Goal: Information Seeking & Learning: Learn about a topic

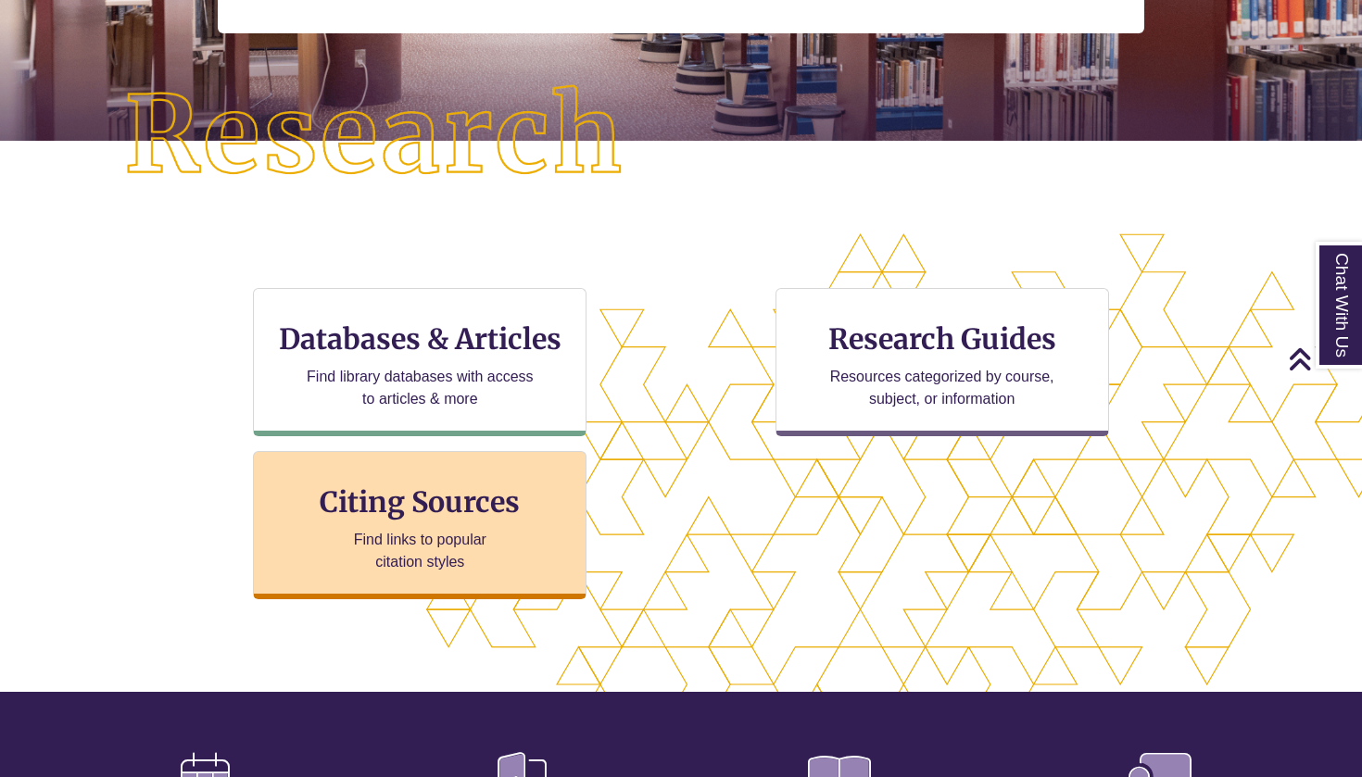
click at [494, 495] on h3 "Citing Sources" at bounding box center [421, 502] width 226 height 35
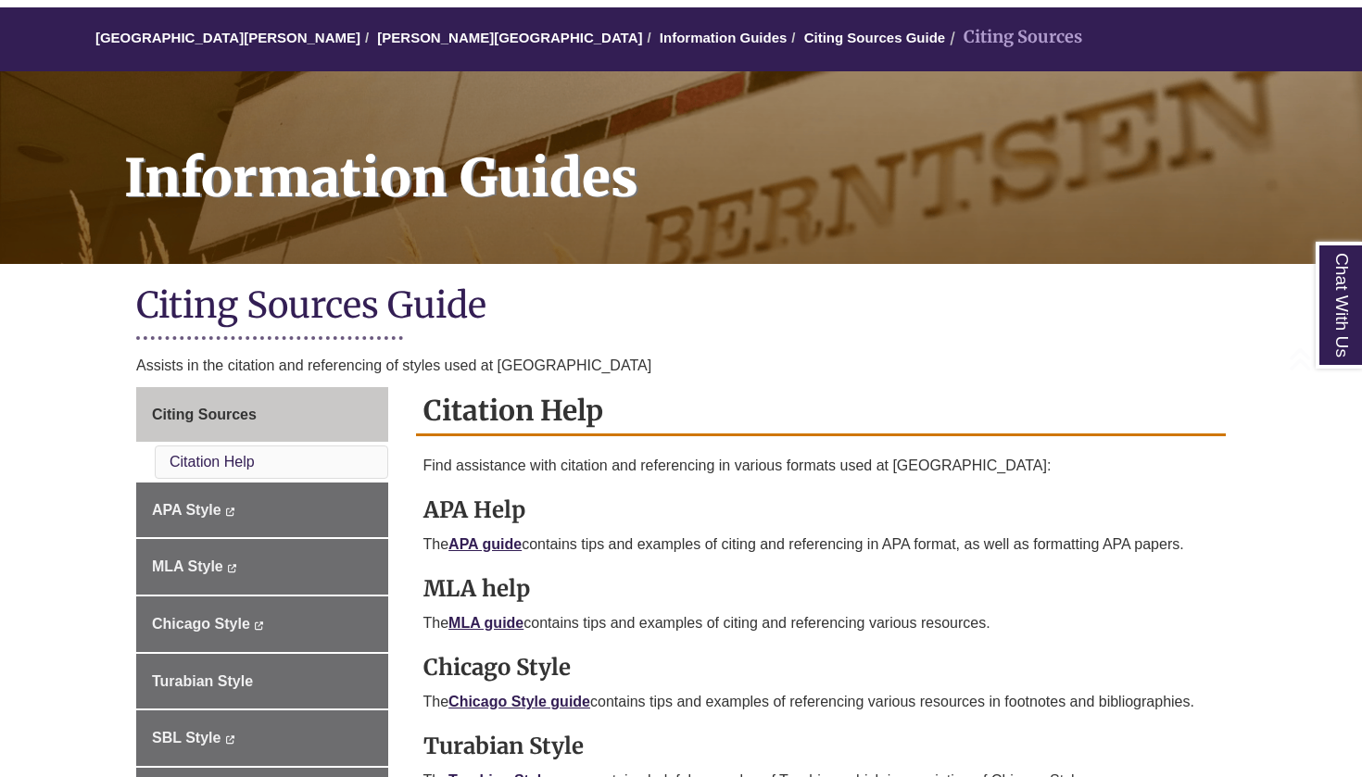
scroll to position [372, 0]
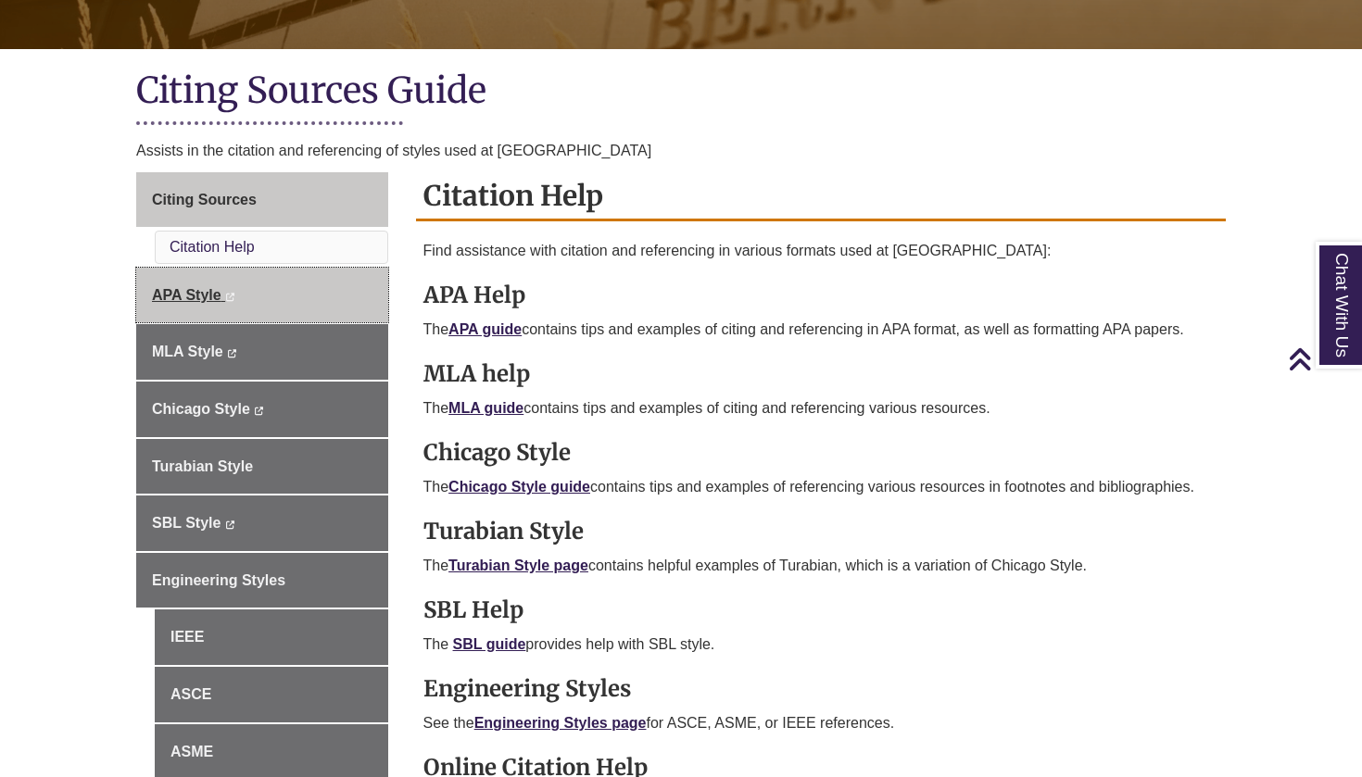
click at [345, 286] on link "APA Style This link opens in a new window This link opens in a new window" at bounding box center [262, 296] width 252 height 56
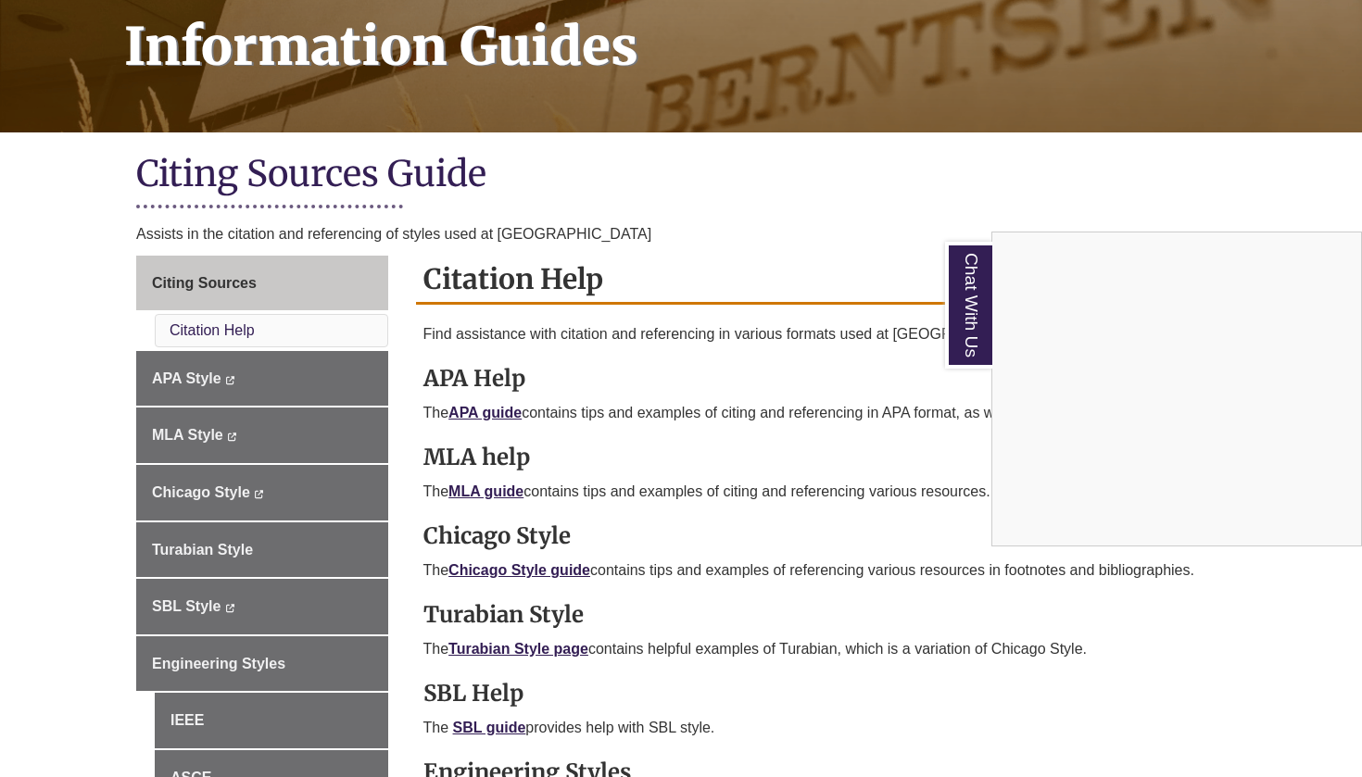
scroll to position [228, 0]
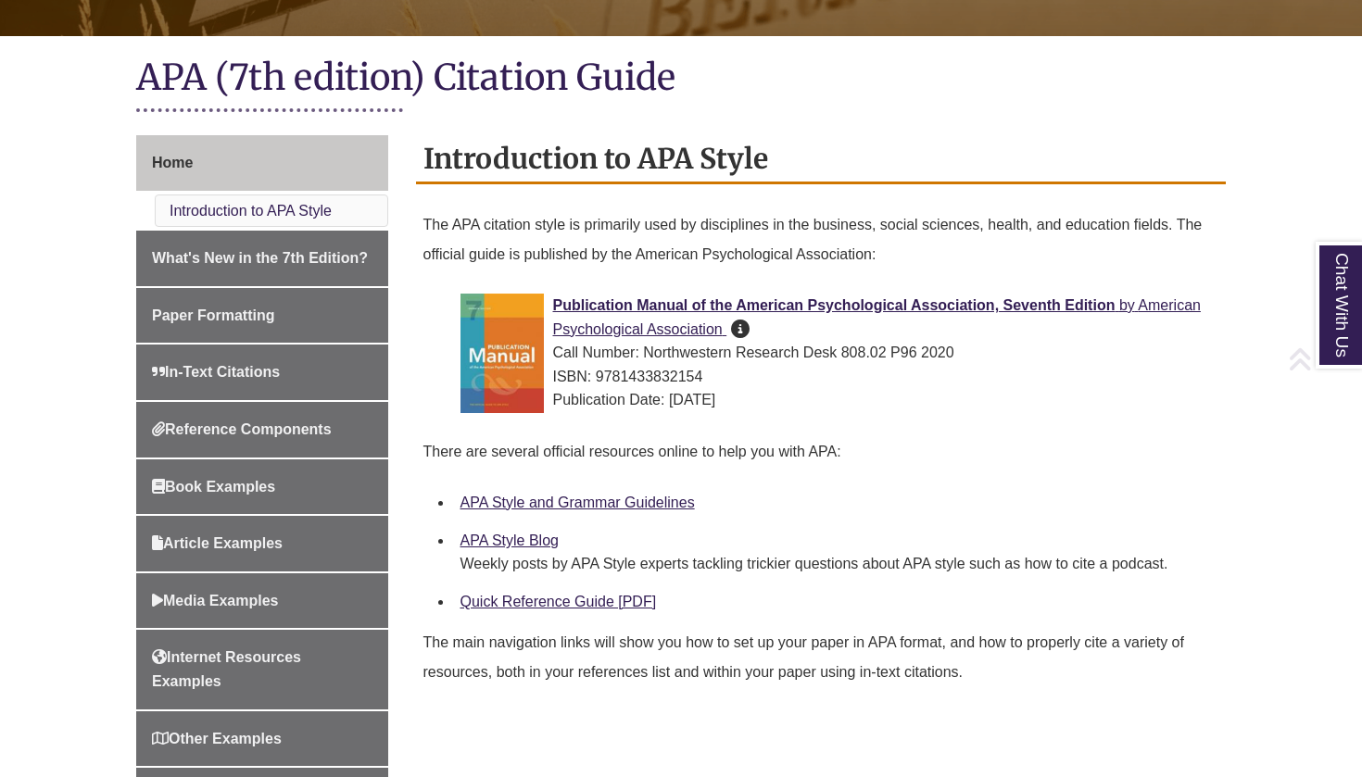
scroll to position [490, 0]
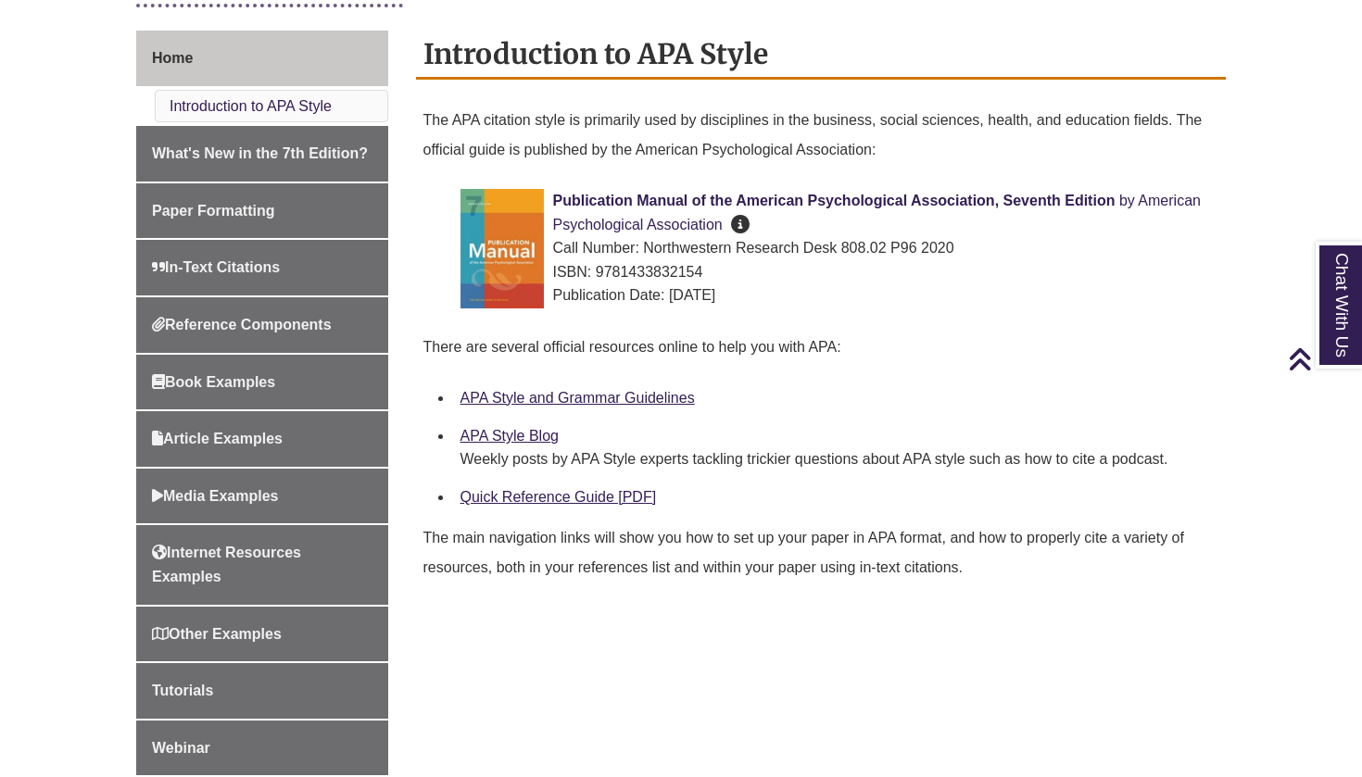
click at [577, 221] on span "American Psychological Association" at bounding box center [877, 213] width 648 height 40
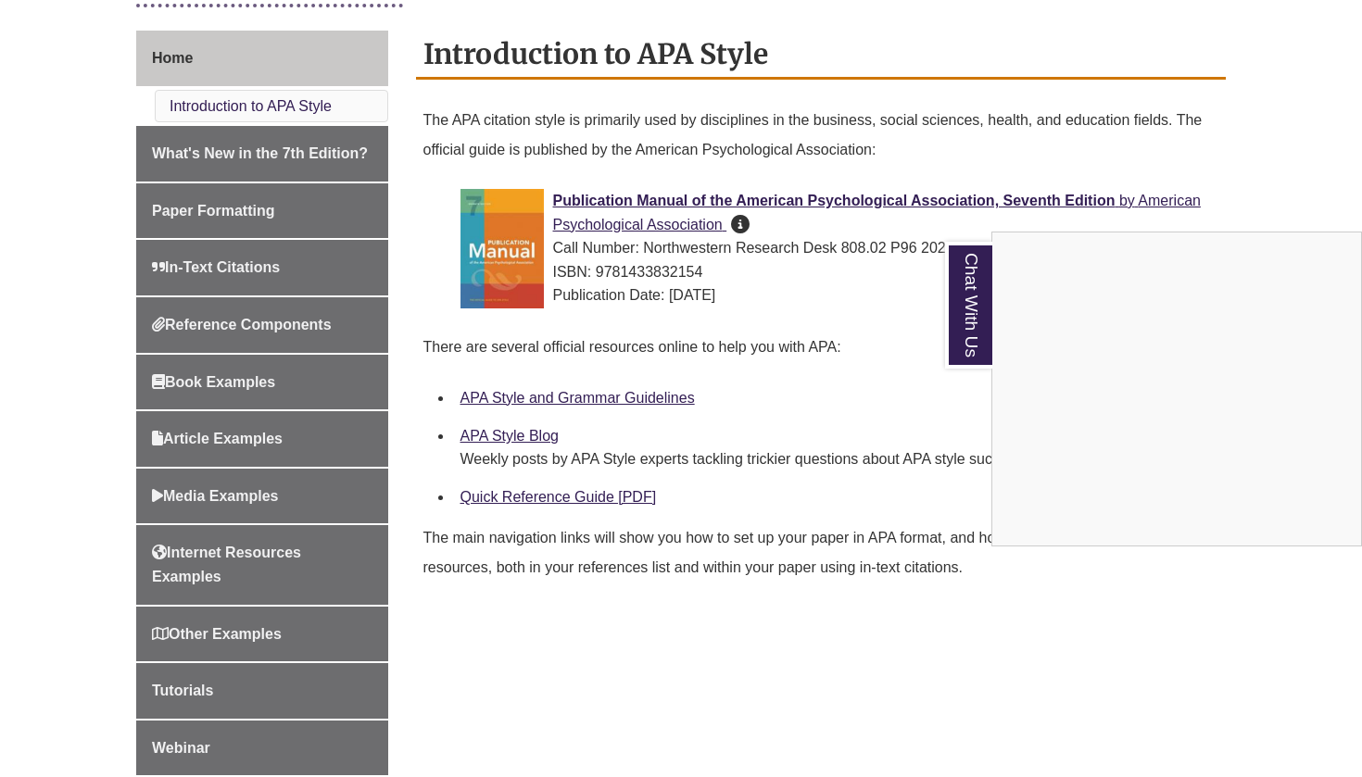
click at [473, 437] on div "Chat With Us" at bounding box center [681, 388] width 1362 height 777
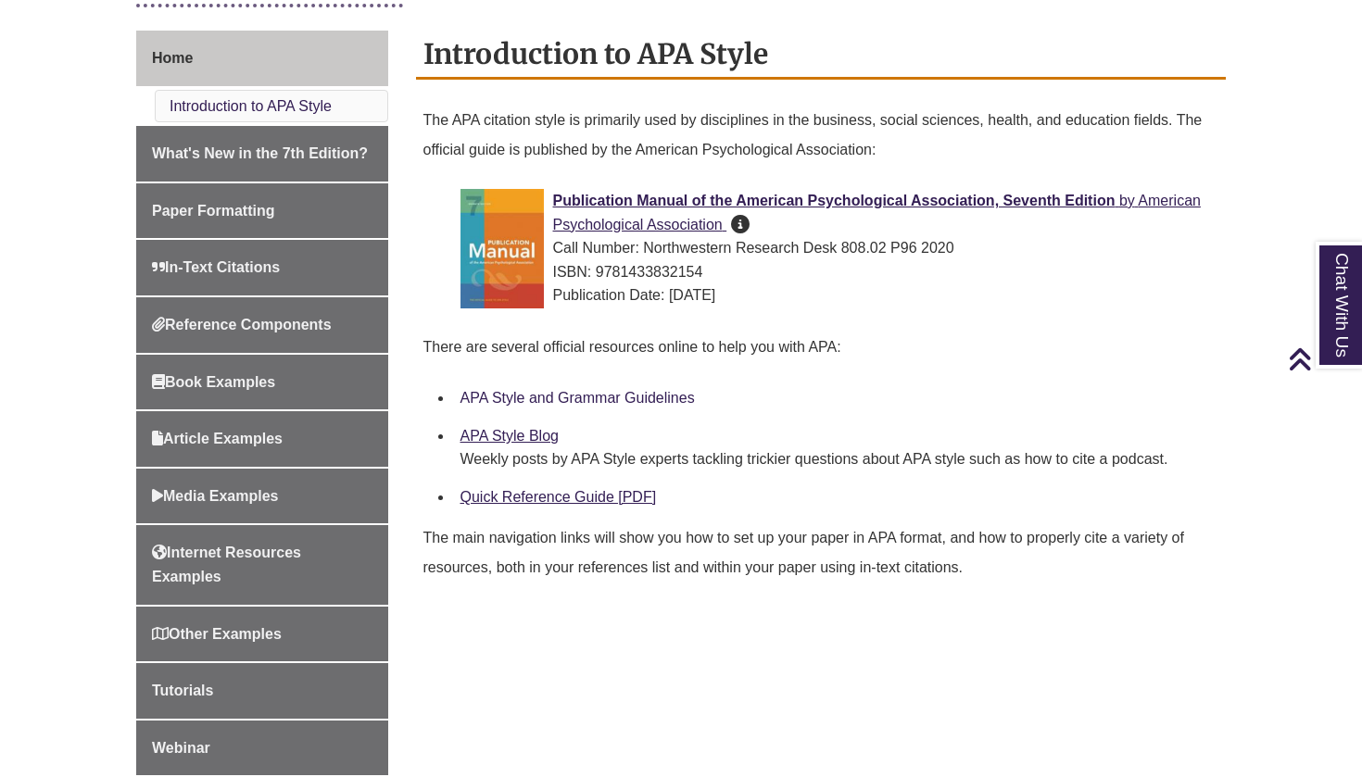
click at [504, 391] on link "APA Style and Grammar Guidelines" at bounding box center [578, 398] width 234 height 16
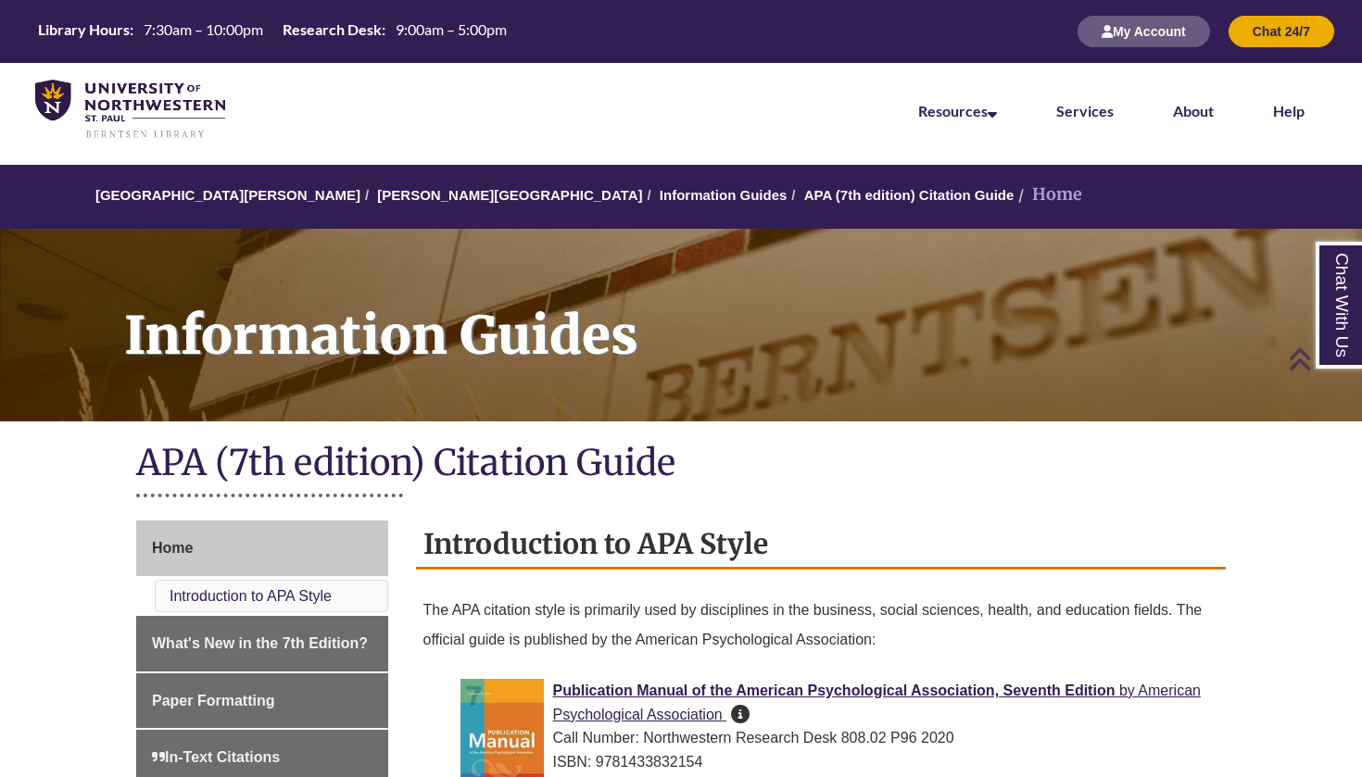
scroll to position [0, 0]
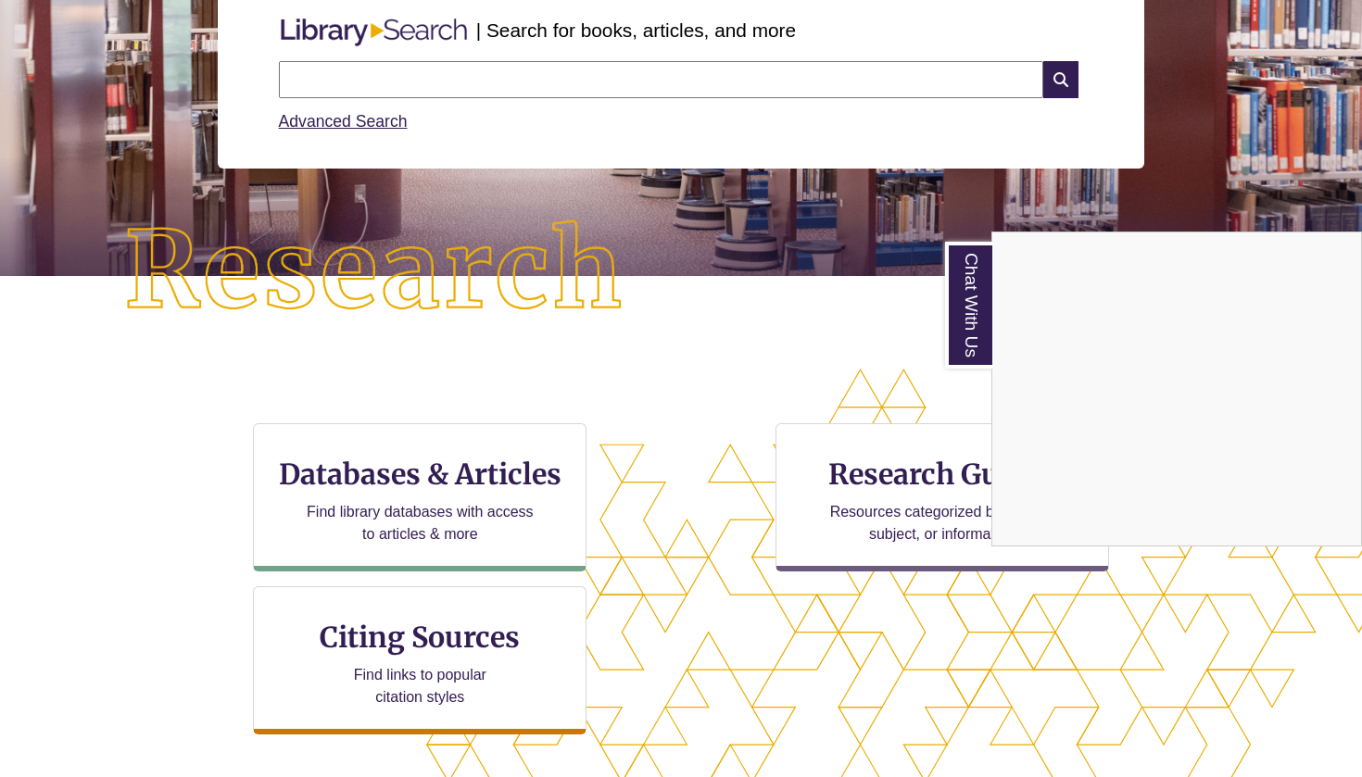
scroll to position [265, 0]
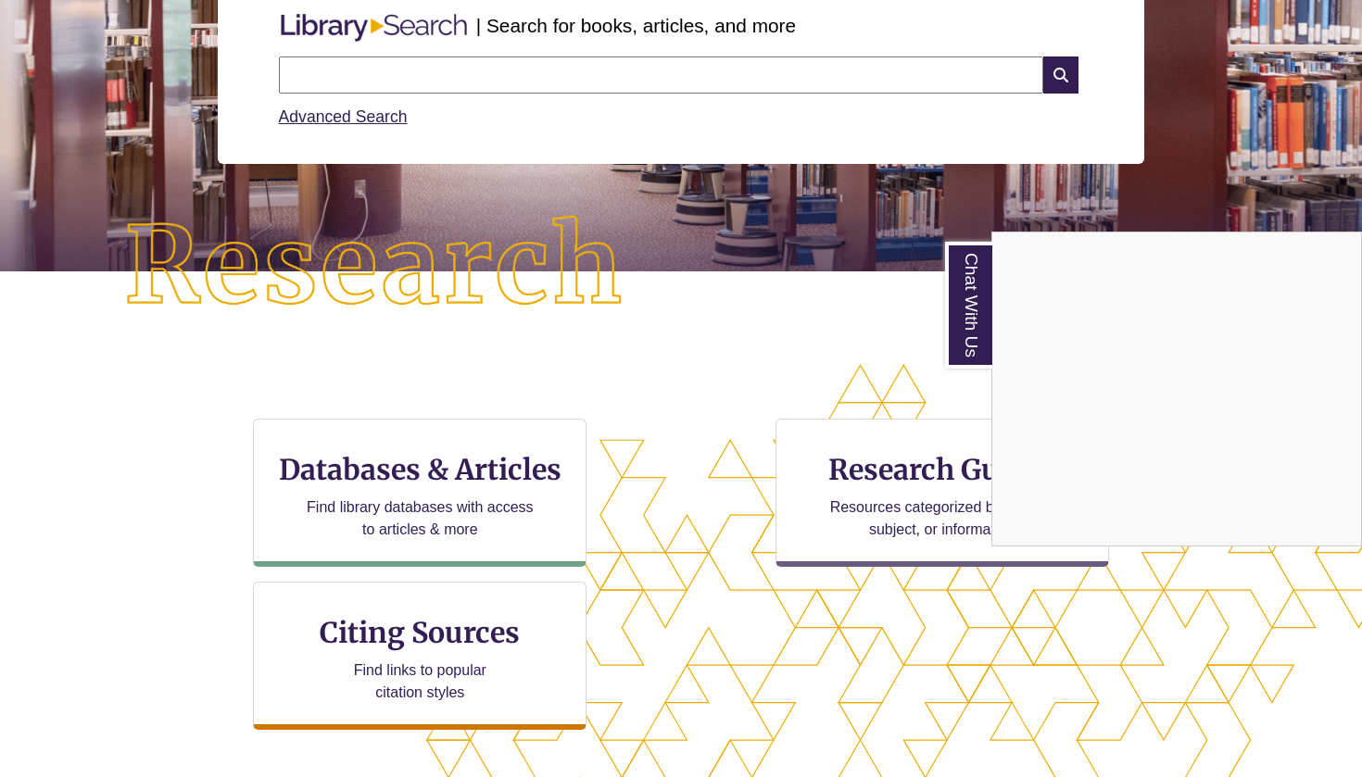
click at [385, 442] on div "Chat With Us" at bounding box center [681, 388] width 1362 height 777
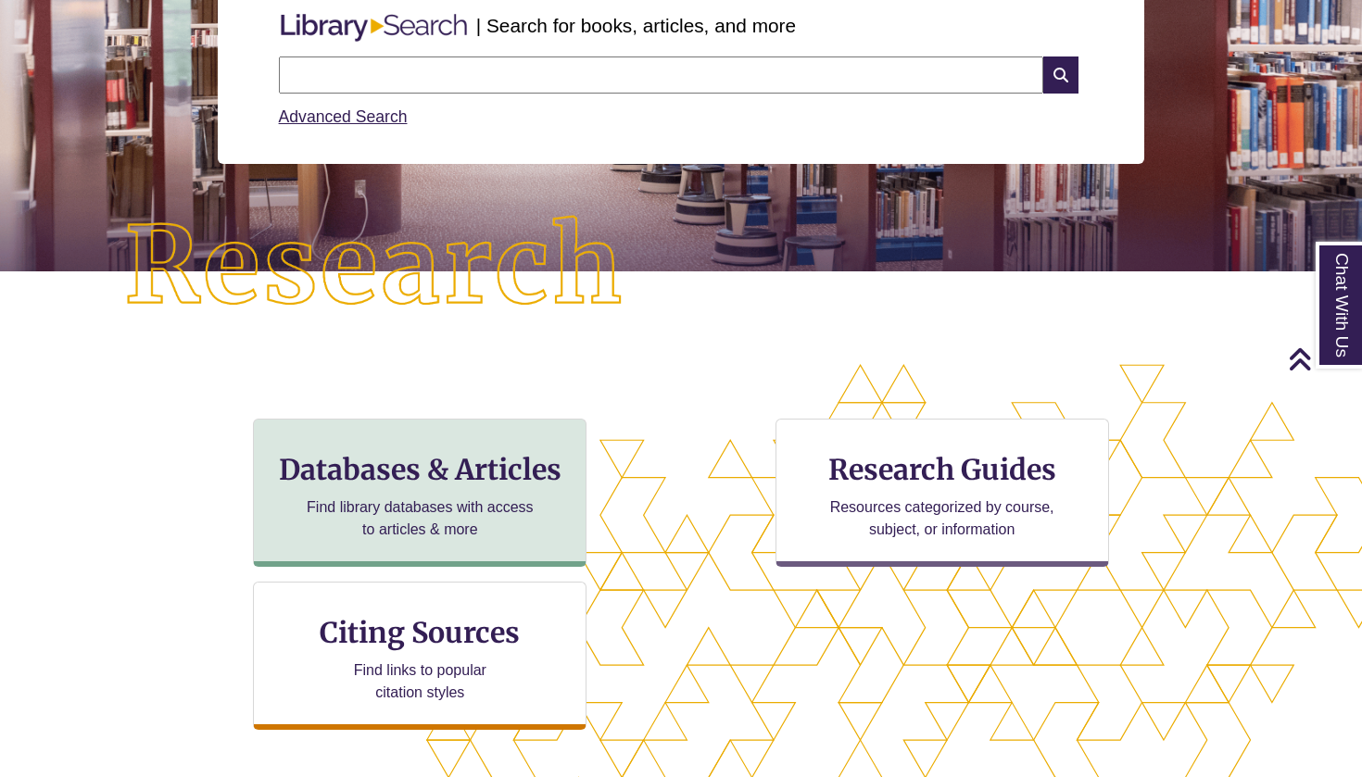
click at [385, 459] on h3 "Databases & Articles" at bounding box center [420, 469] width 302 height 35
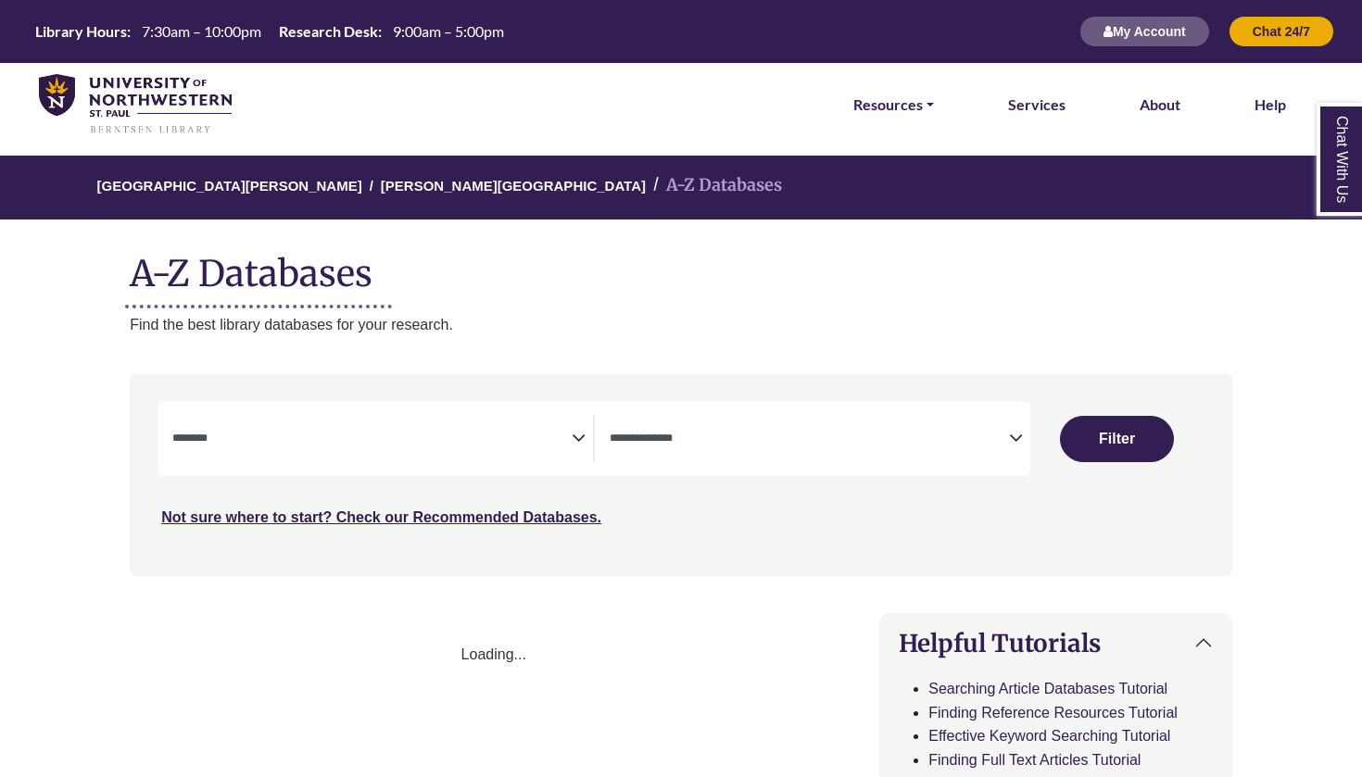
select select "Database Subject Filter"
select select "Database Types Filter"
select select "Database Subject Filter"
select select "Database Types Filter"
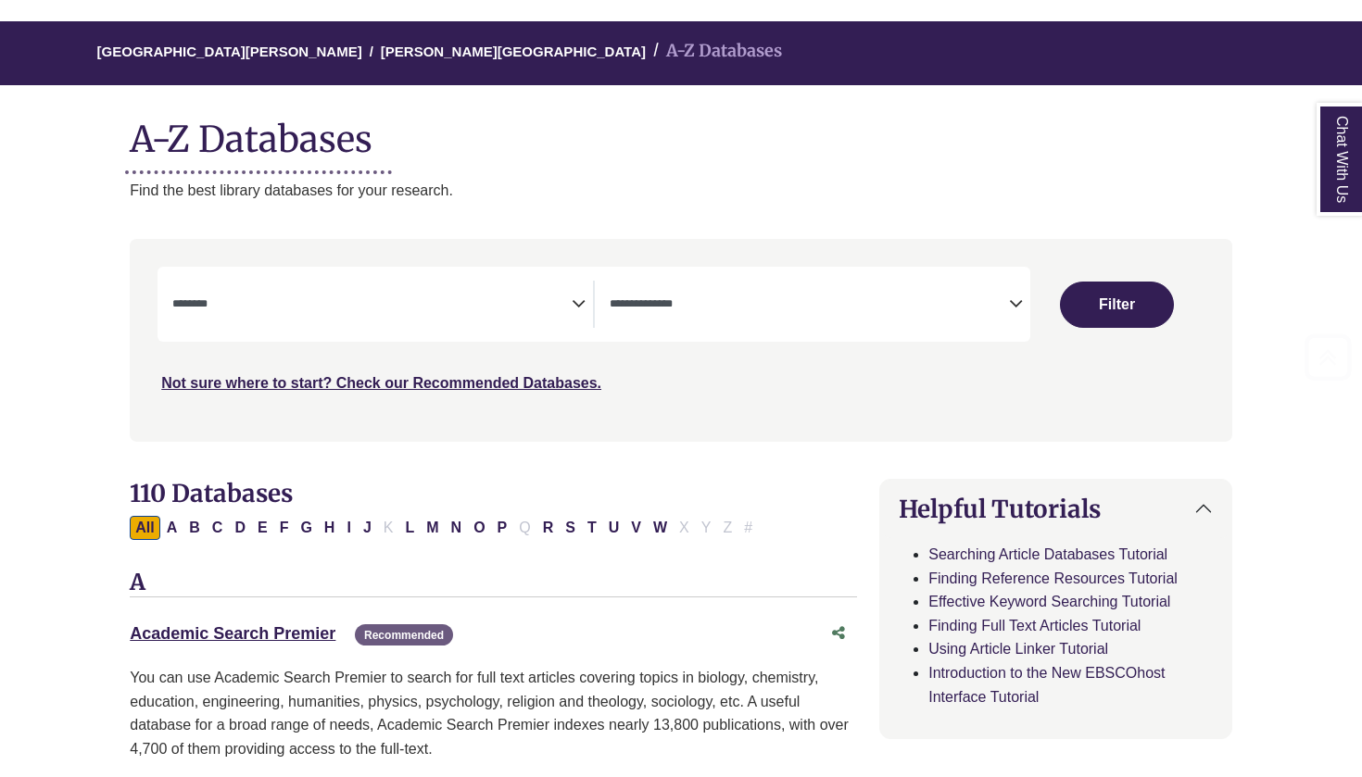
scroll to position [224, 0]
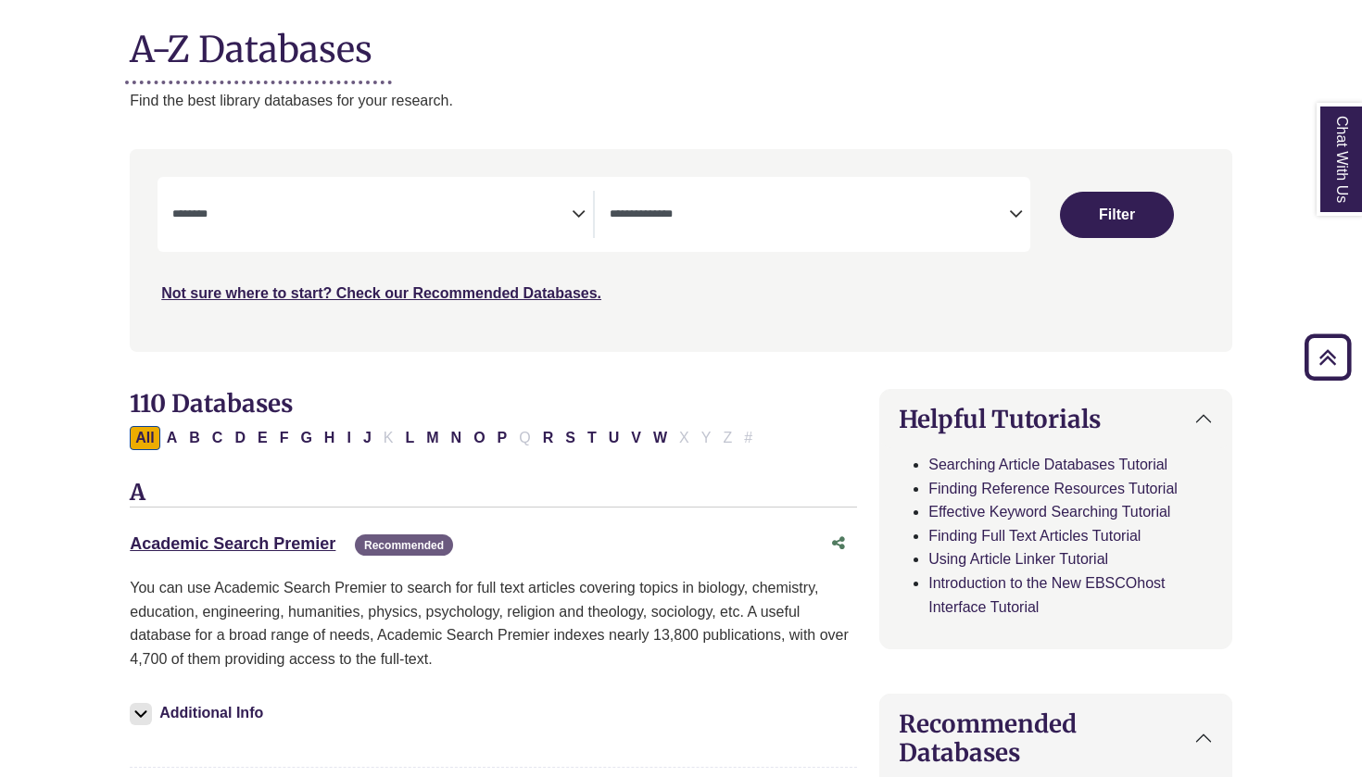
click at [586, 212] on div "**********" at bounding box center [382, 214] width 421 height 47
click at [573, 201] on icon "Search filters" at bounding box center [579, 211] width 14 height 28
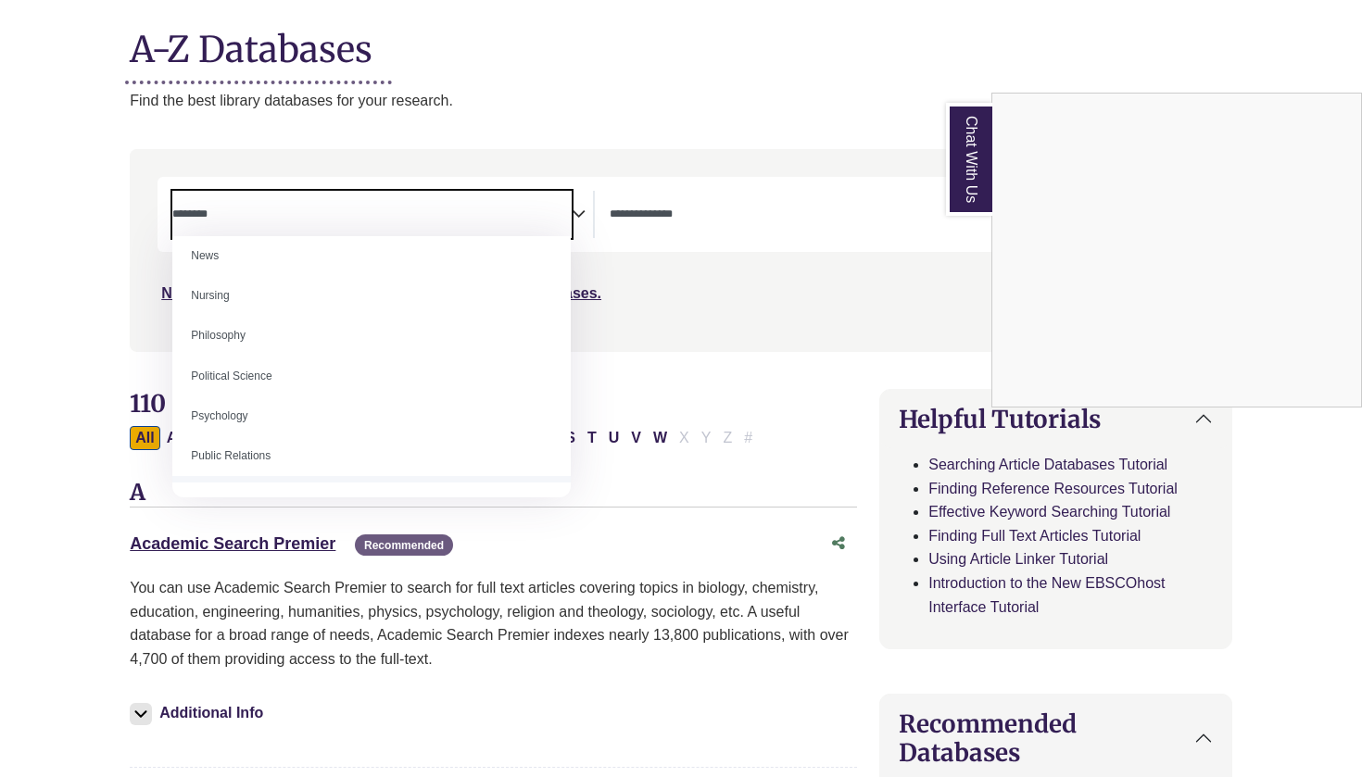
scroll to position [1337, 0]
select select "*****"
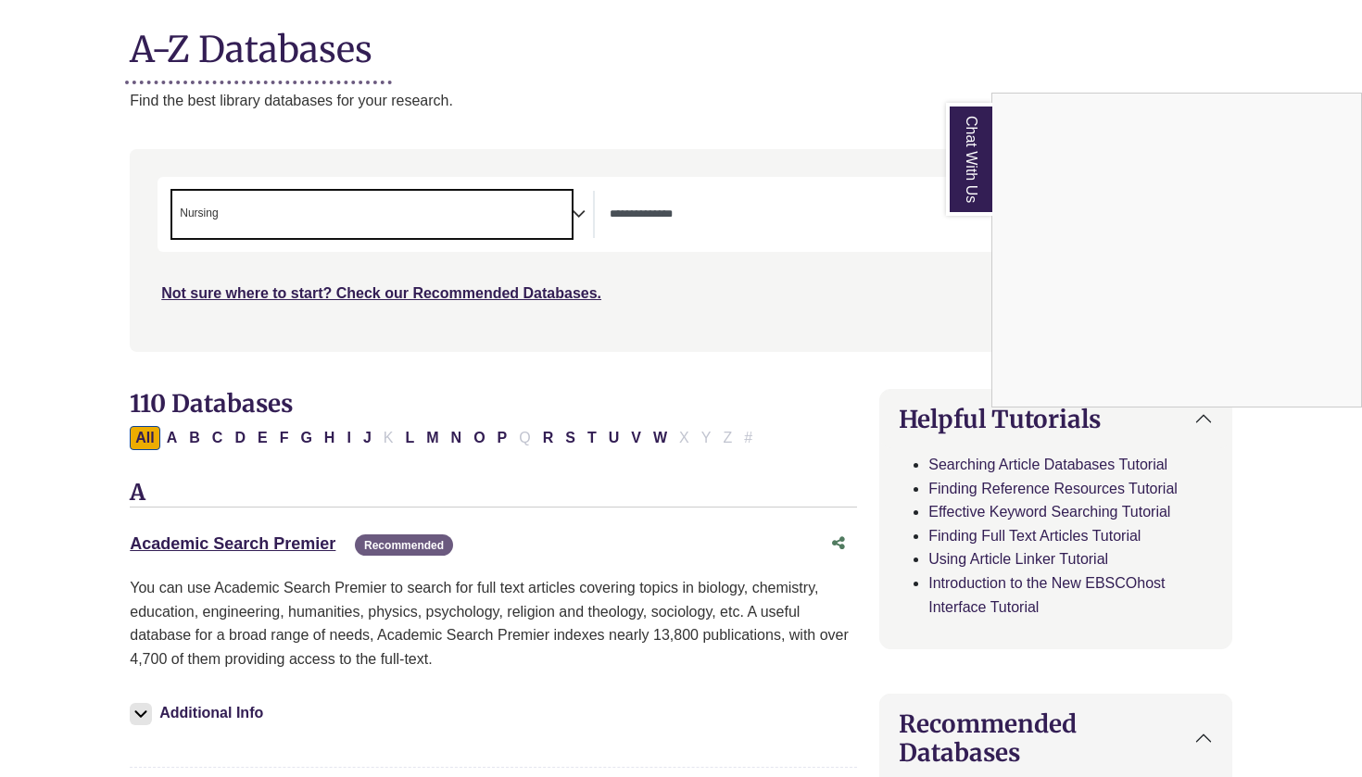
scroll to position [599, 0]
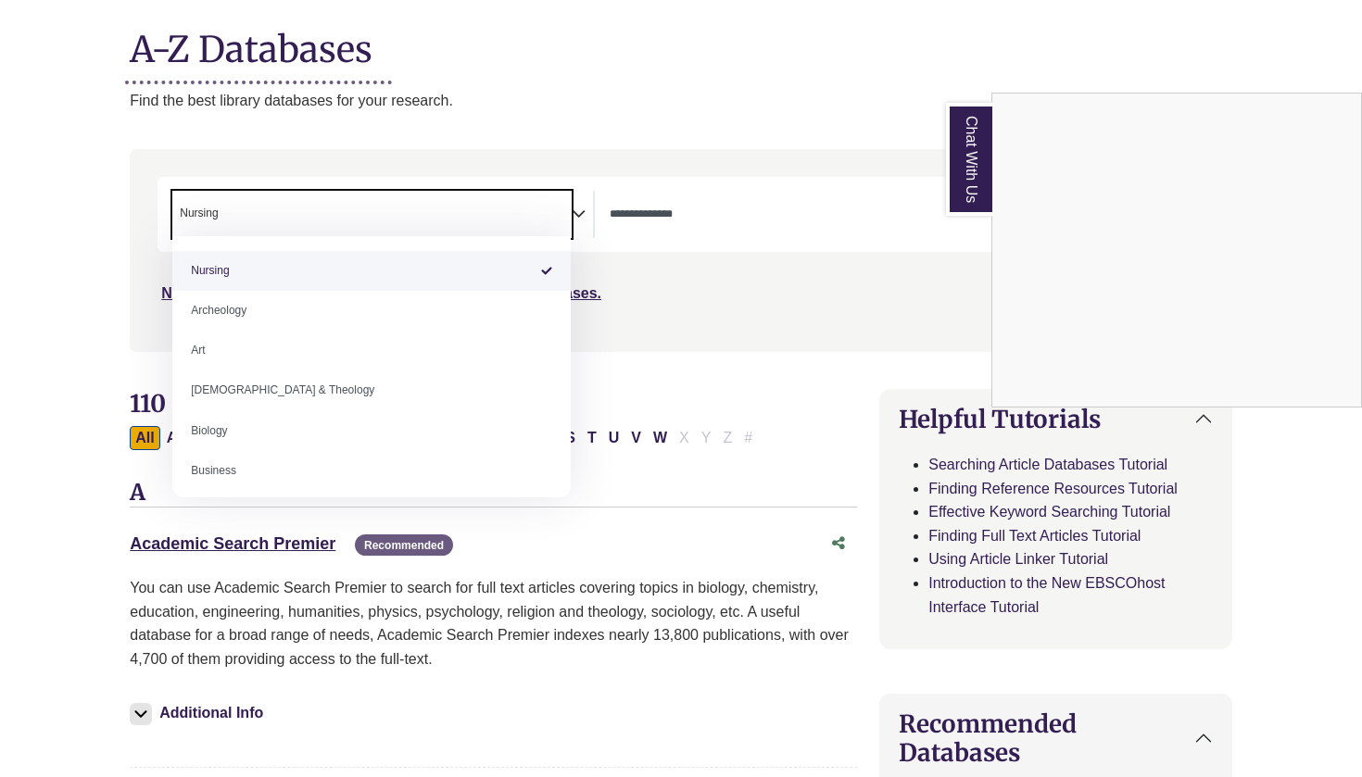
click at [722, 226] on div "Chat With Us" at bounding box center [681, 388] width 1362 height 777
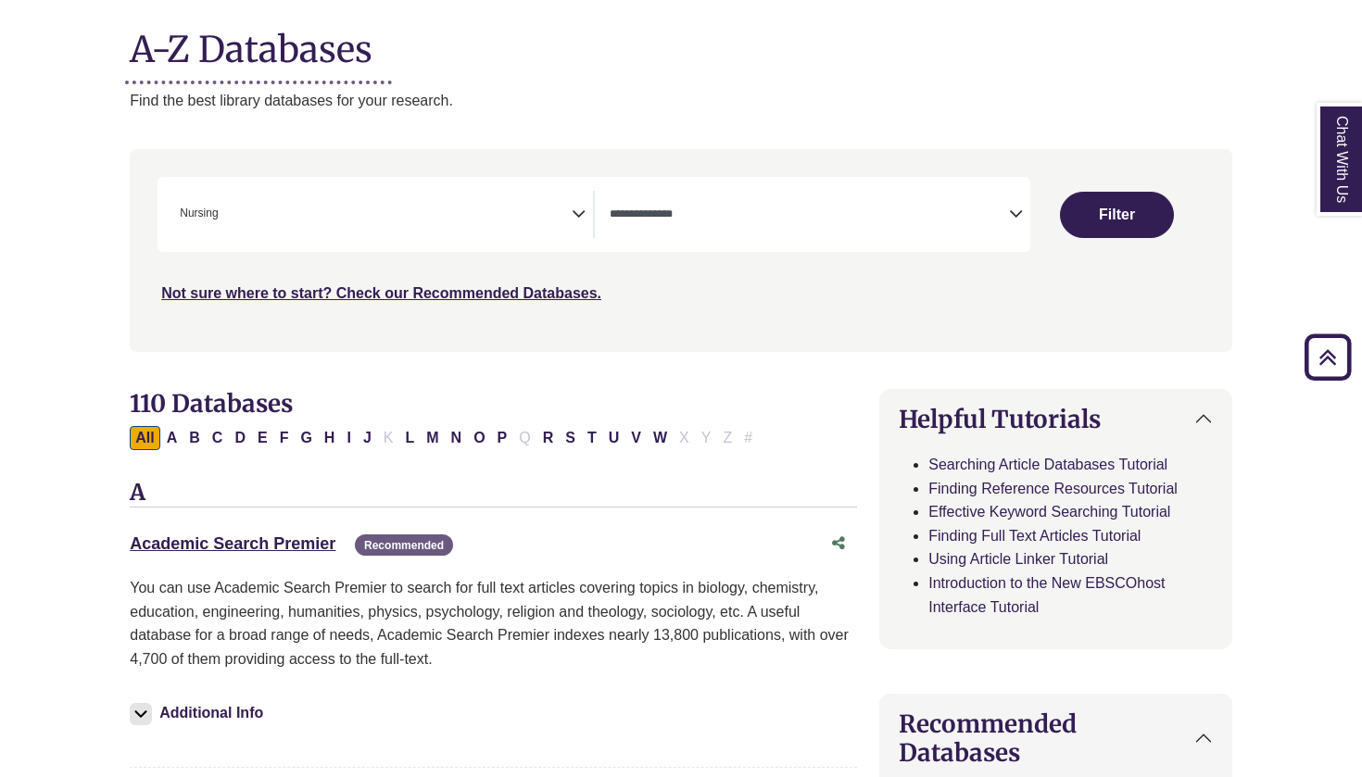
click at [711, 222] on span "Search filters" at bounding box center [809, 214] width 399 height 47
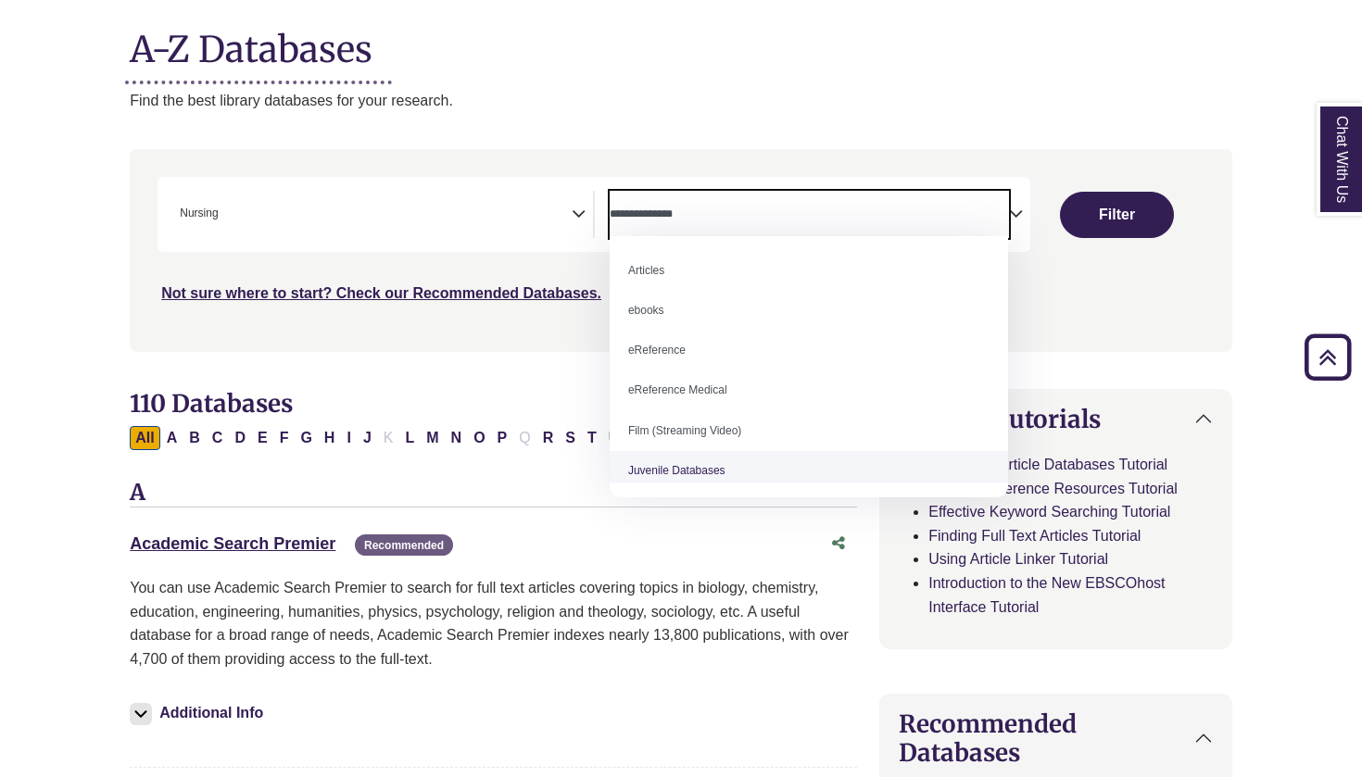
scroll to position [0, 0]
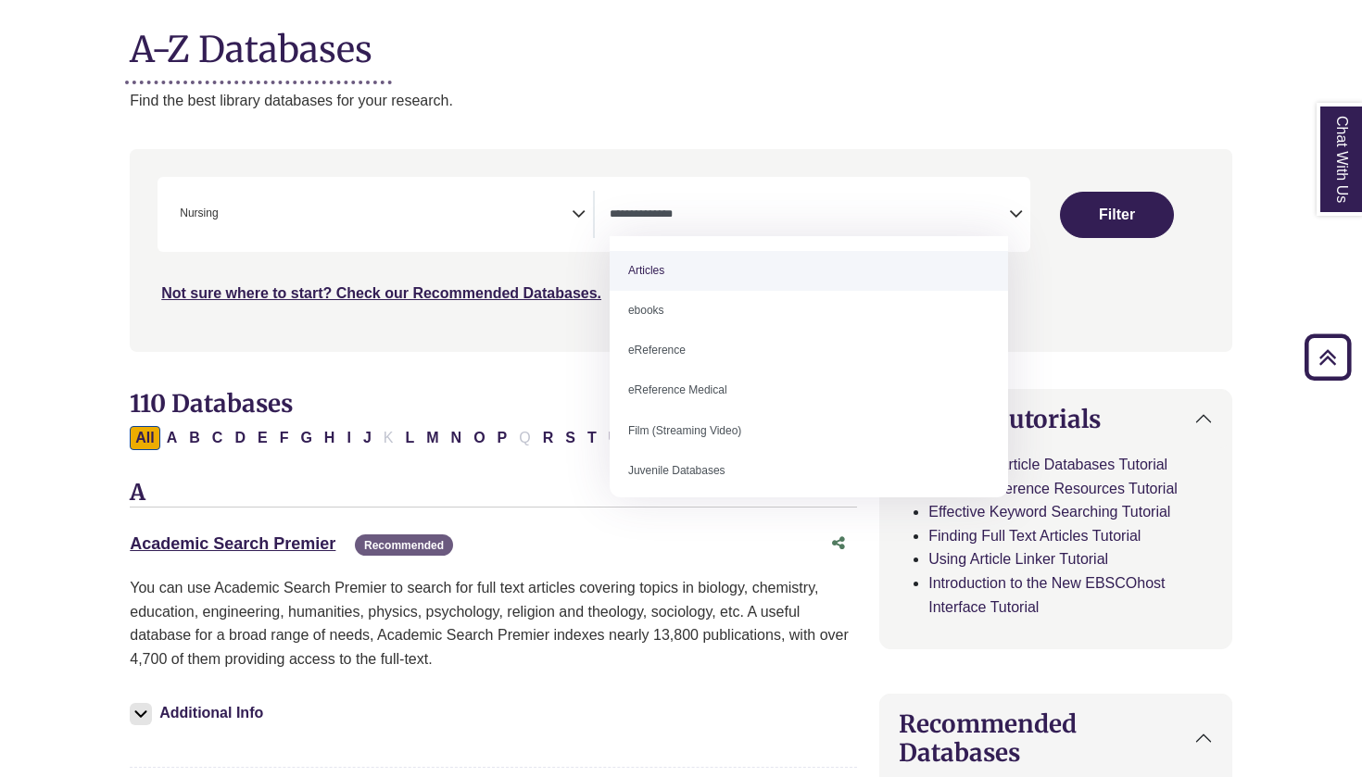
select select "*****"
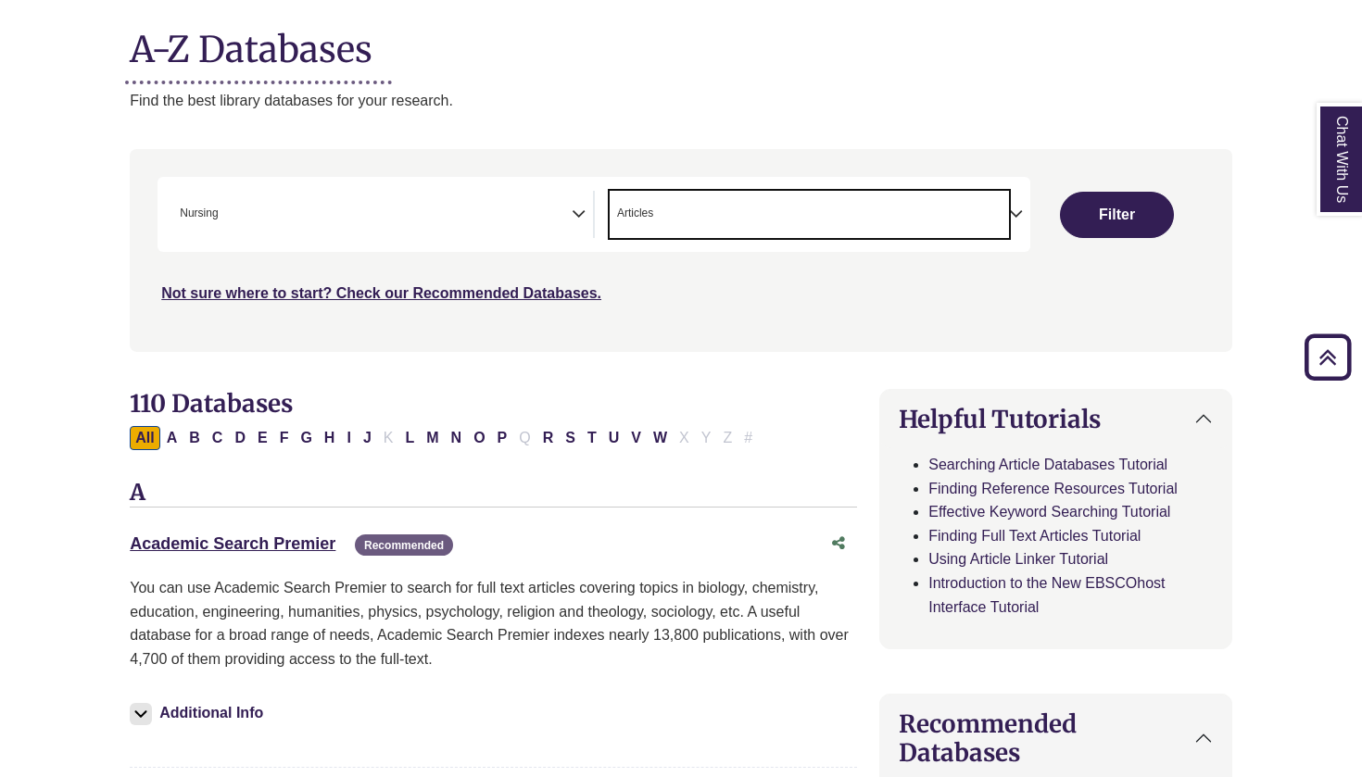
click at [909, 220] on span "× Articles" at bounding box center [809, 214] width 399 height 47
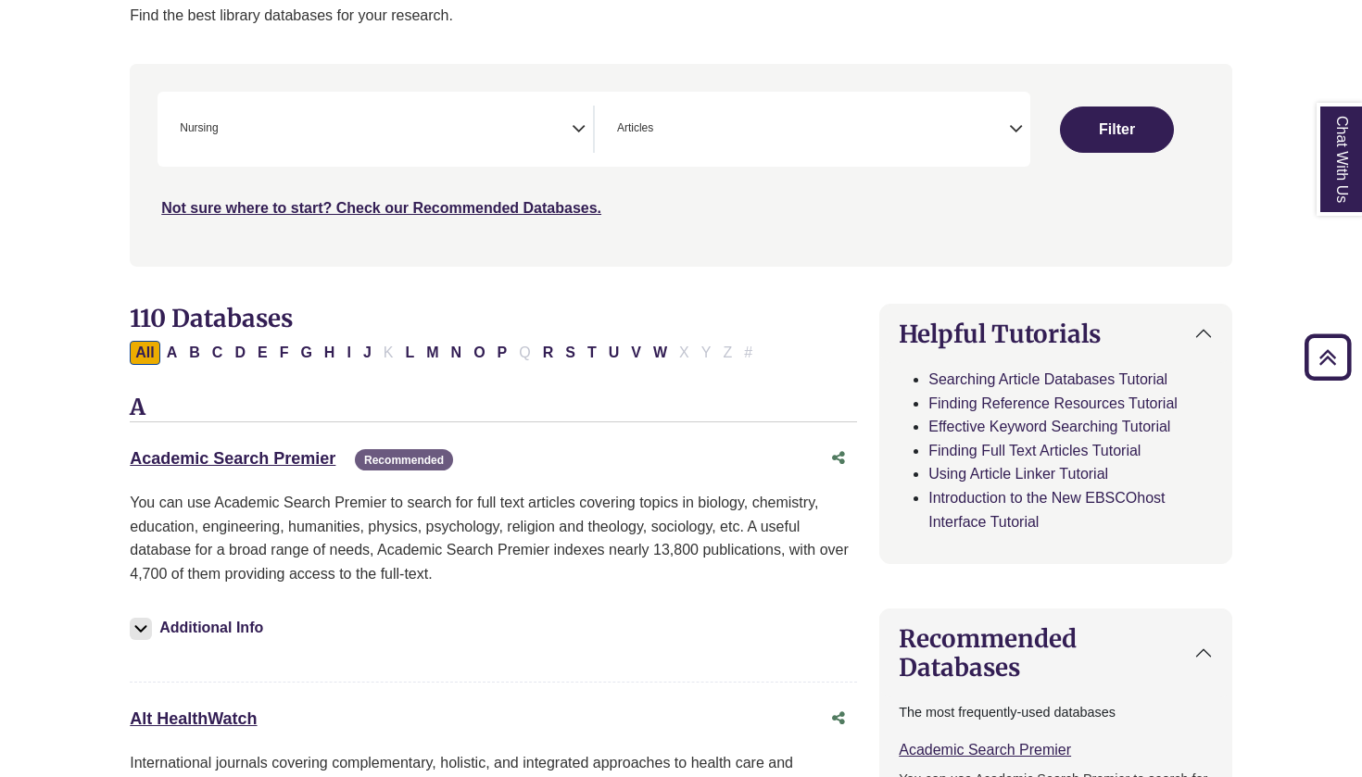
click at [1128, 236] on nav "**********" at bounding box center [681, 165] width 1103 height 202
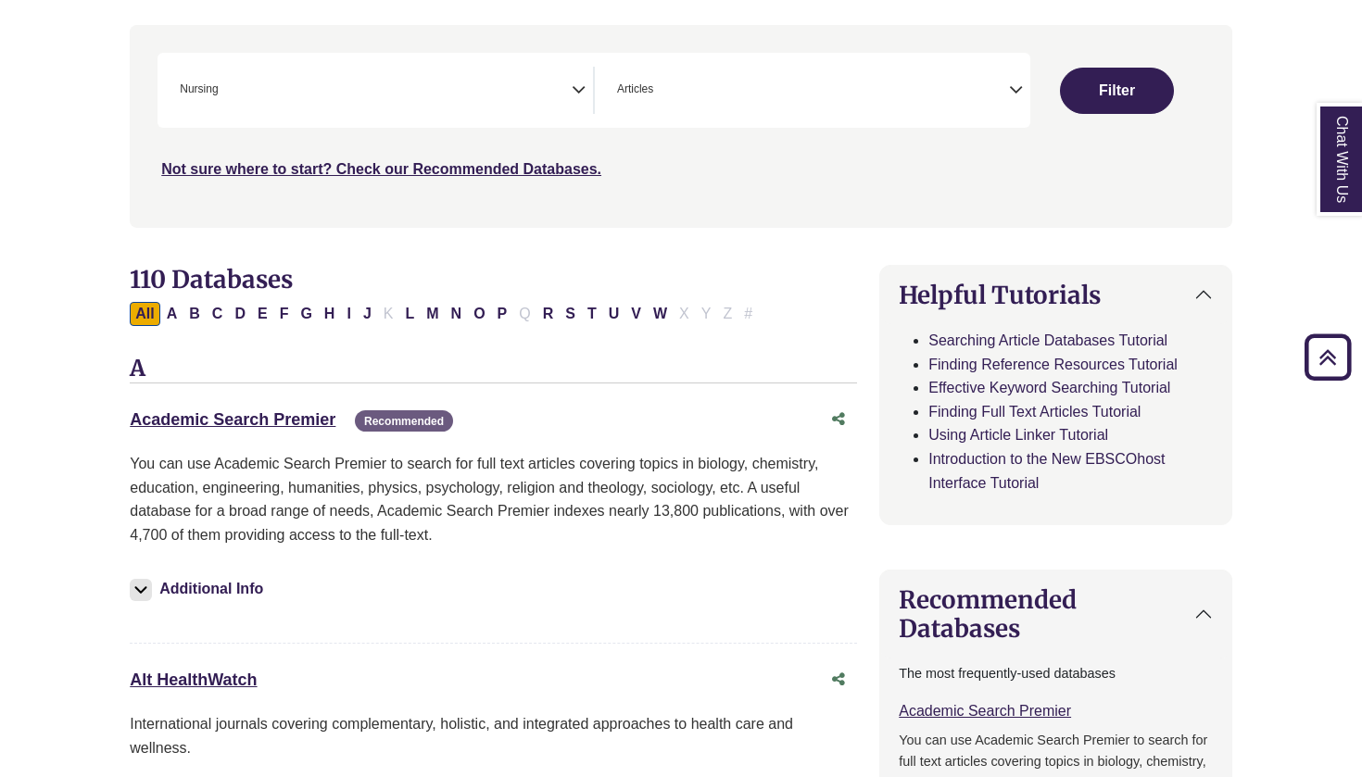
scroll to position [353, 0]
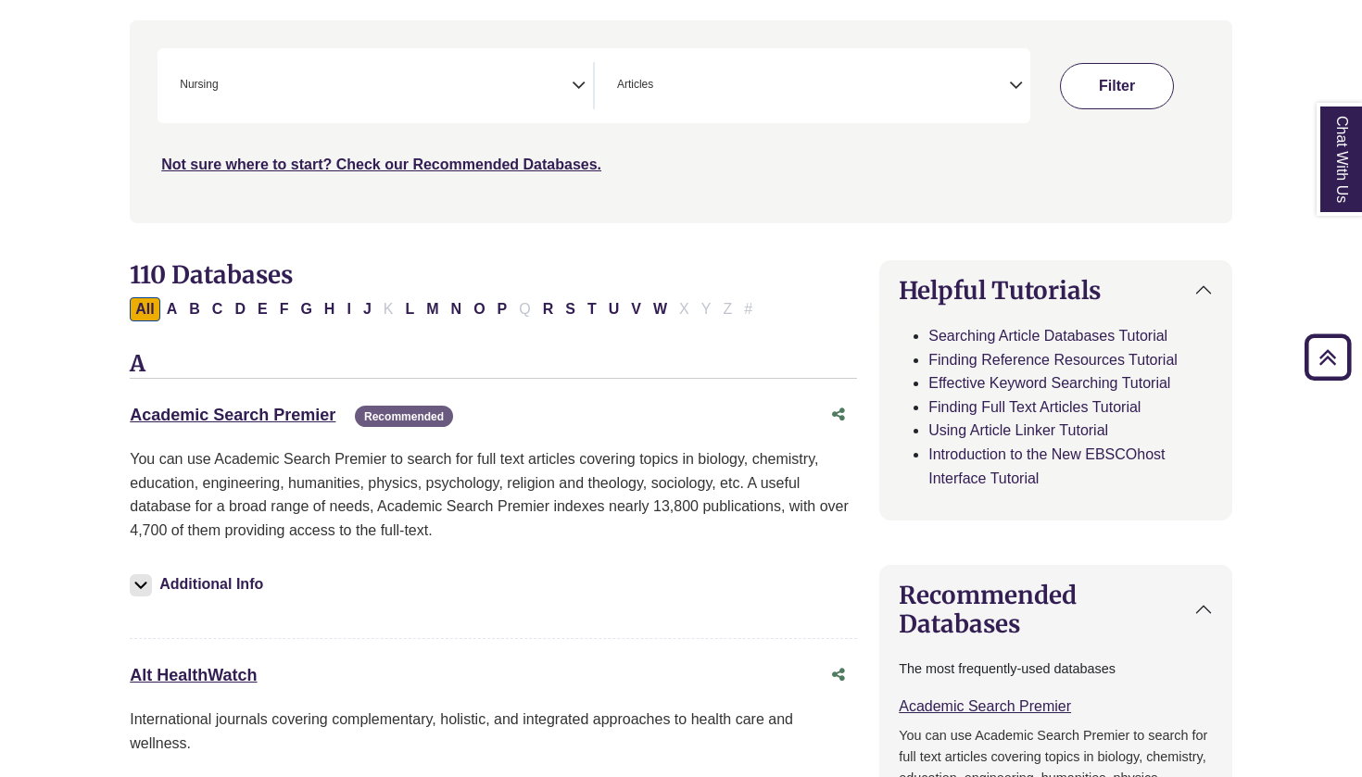
click at [1082, 93] on button "Filter" at bounding box center [1117, 86] width 114 height 46
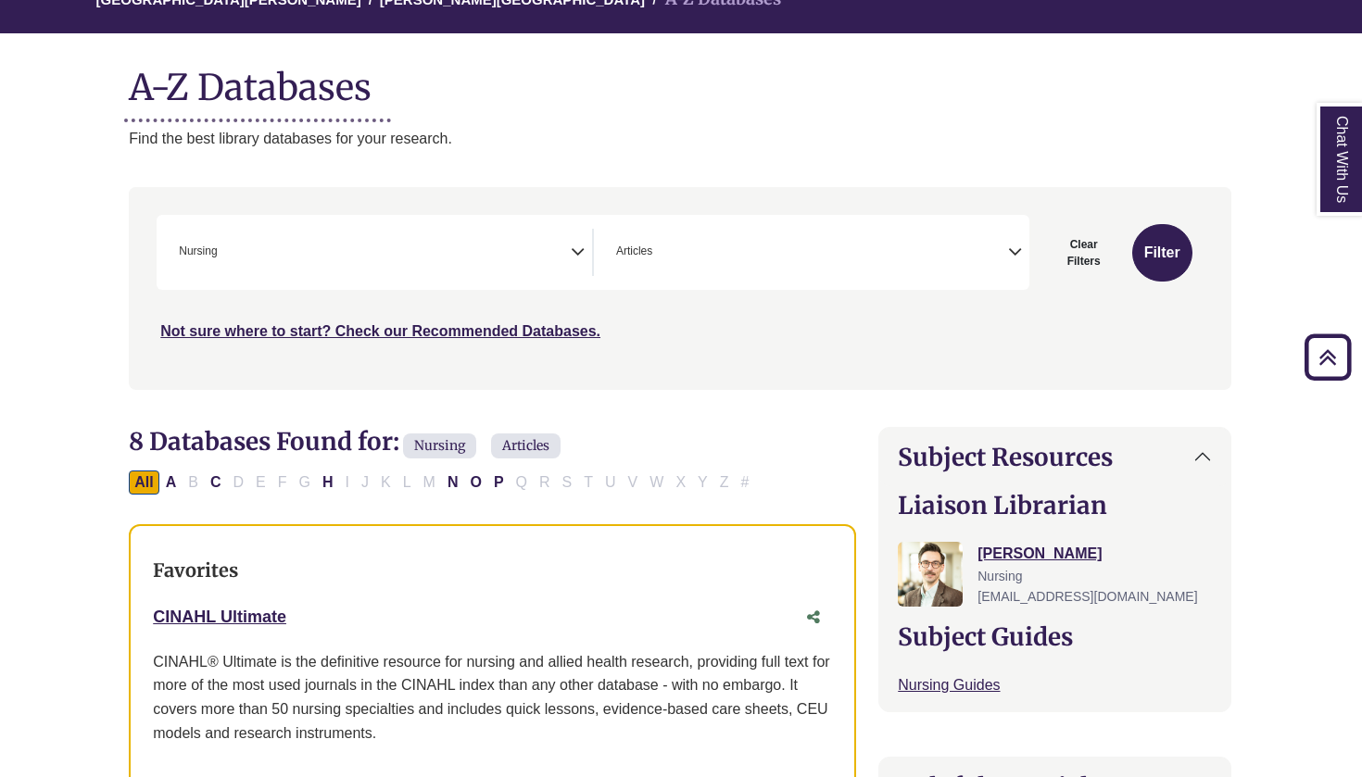
scroll to position [128, 1]
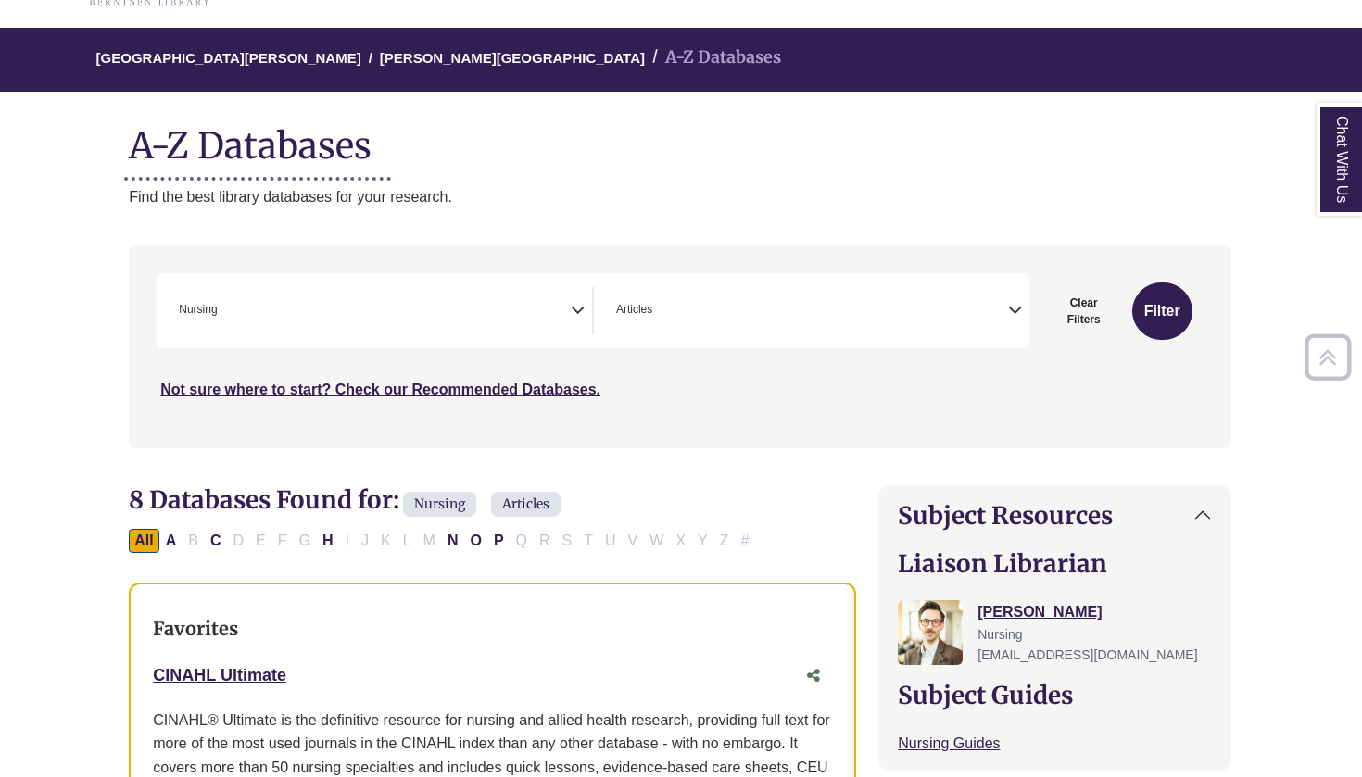
click at [758, 297] on span "× Articles" at bounding box center [808, 310] width 399 height 47
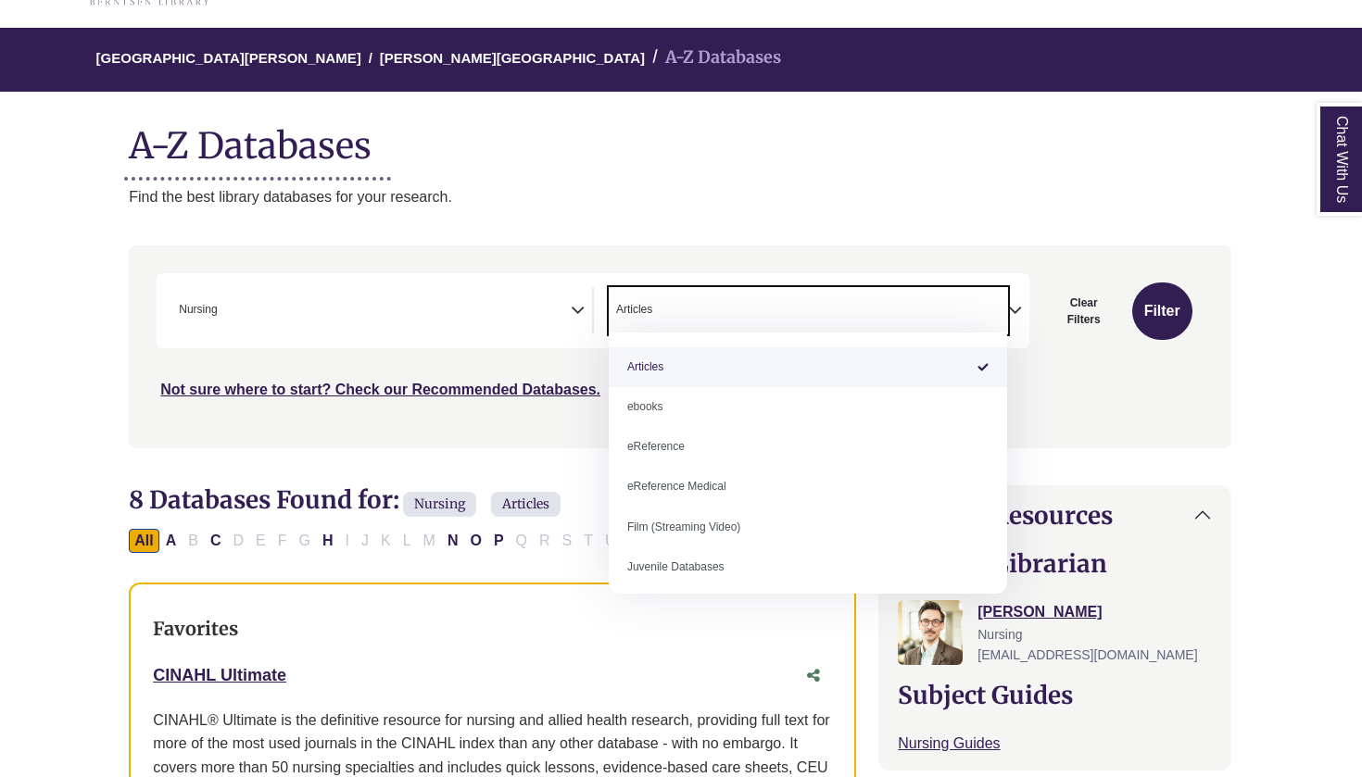
select select "Database Types Filter"
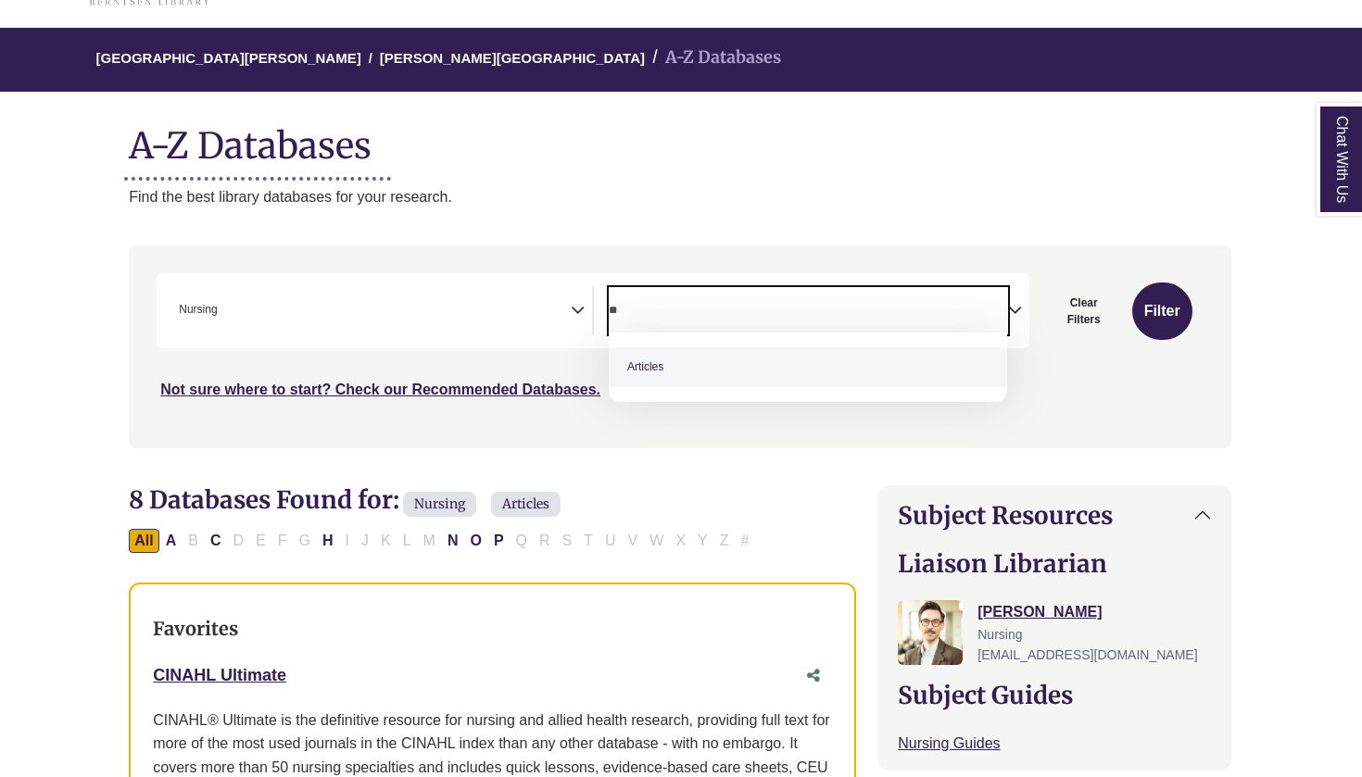
type textarea "*"
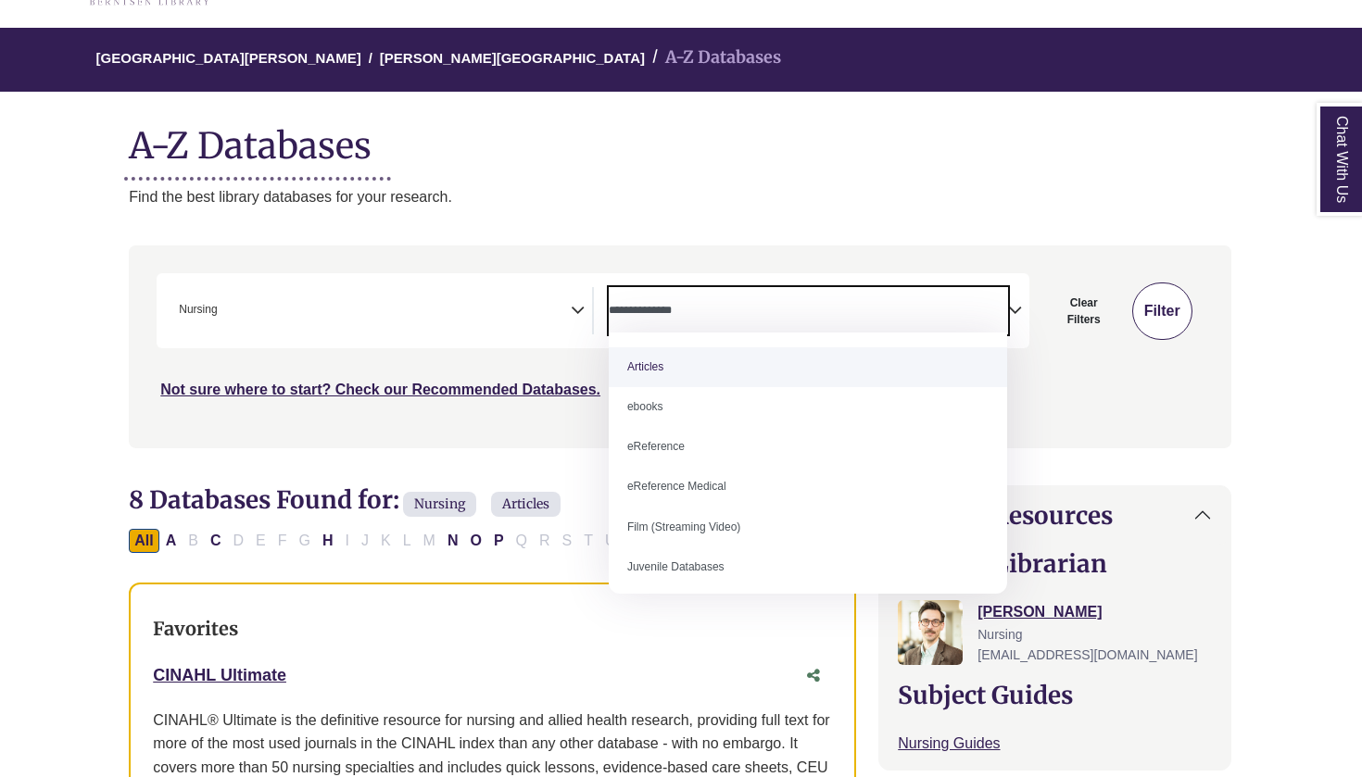
click at [1184, 314] on div "Search filters" at bounding box center [680, 346] width 1080 height 187
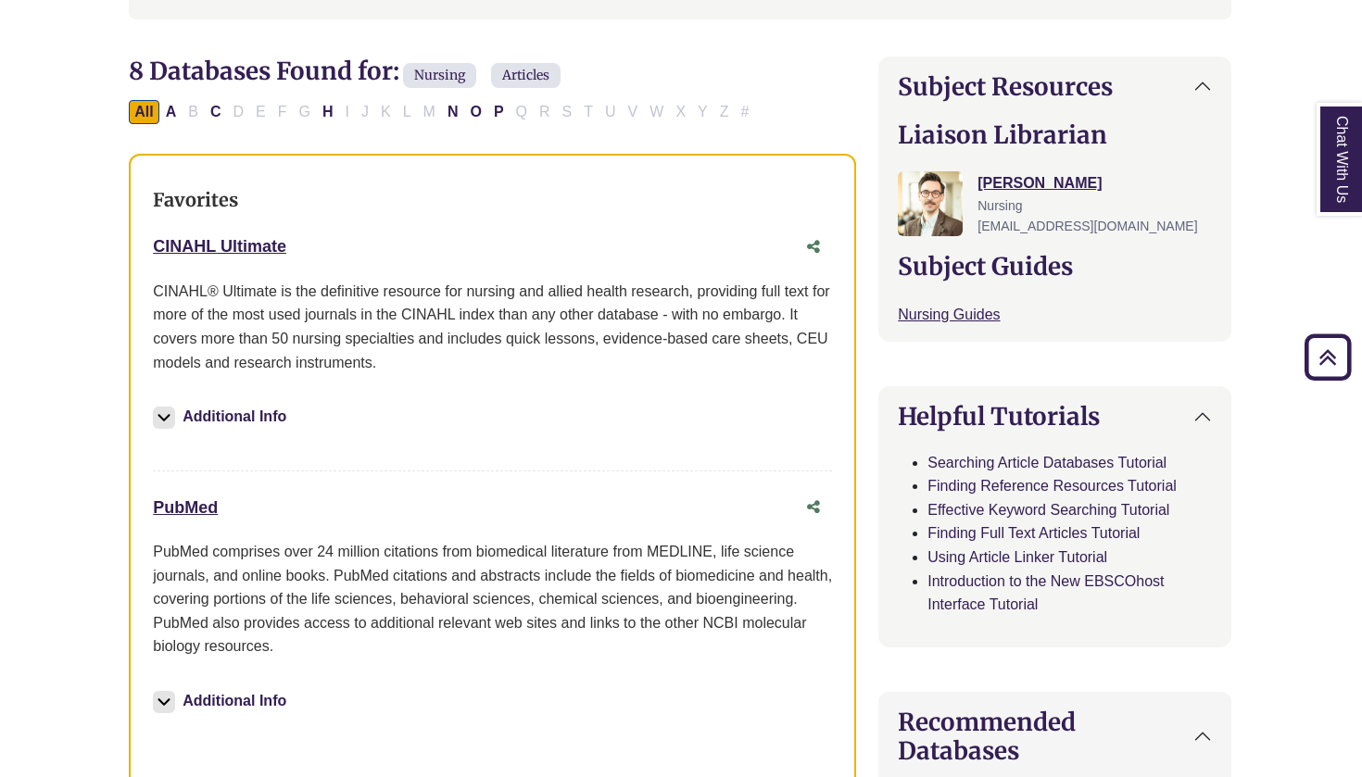
scroll to position [554, 2]
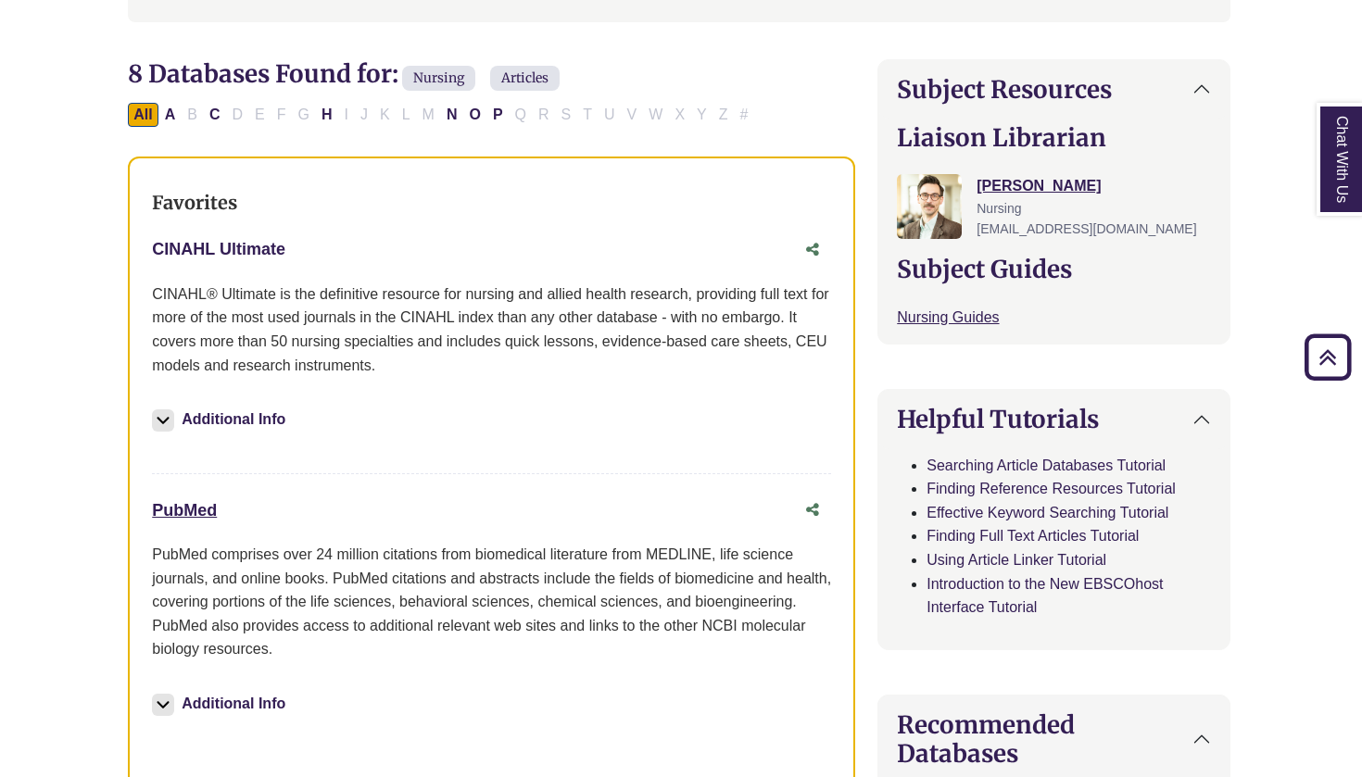
click at [200, 246] on link "CINAHL Ultimate This link opens in a new window" at bounding box center [218, 249] width 133 height 19
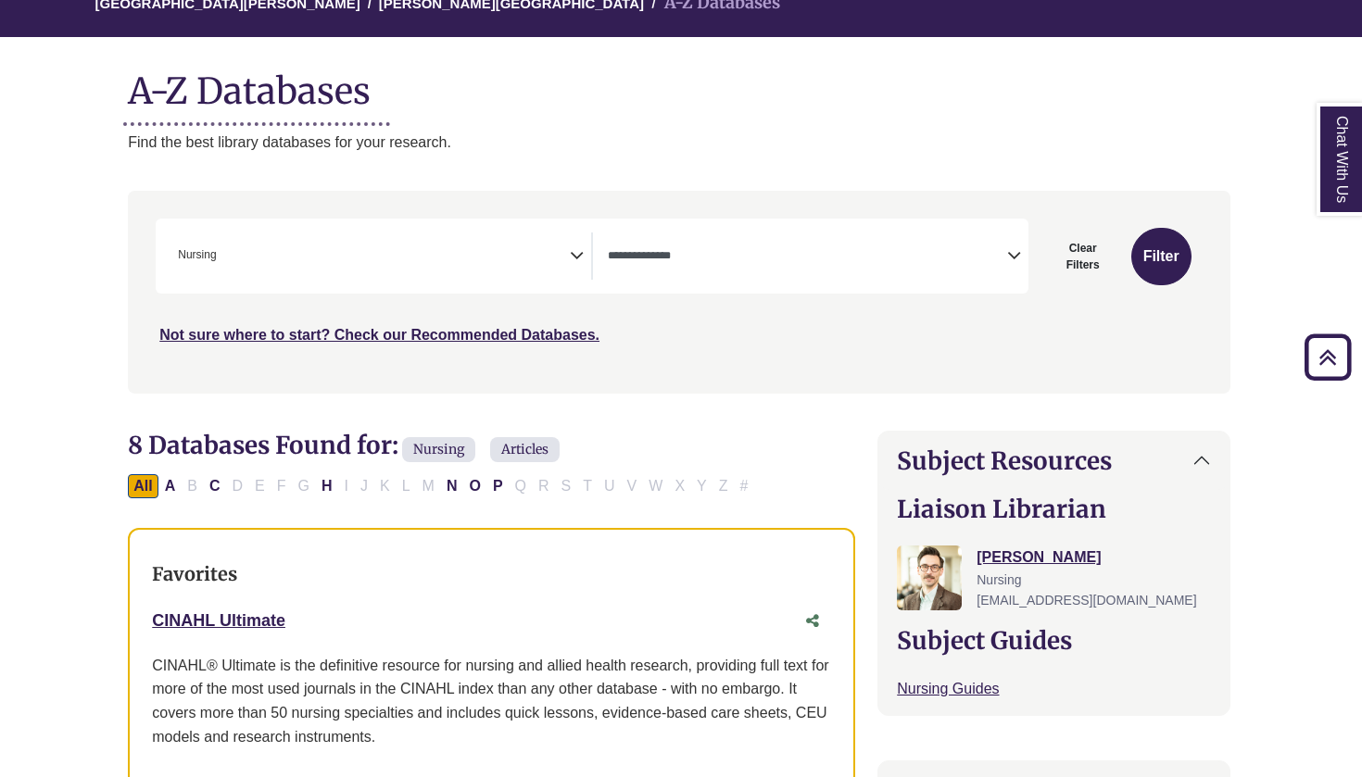
scroll to position [148, 2]
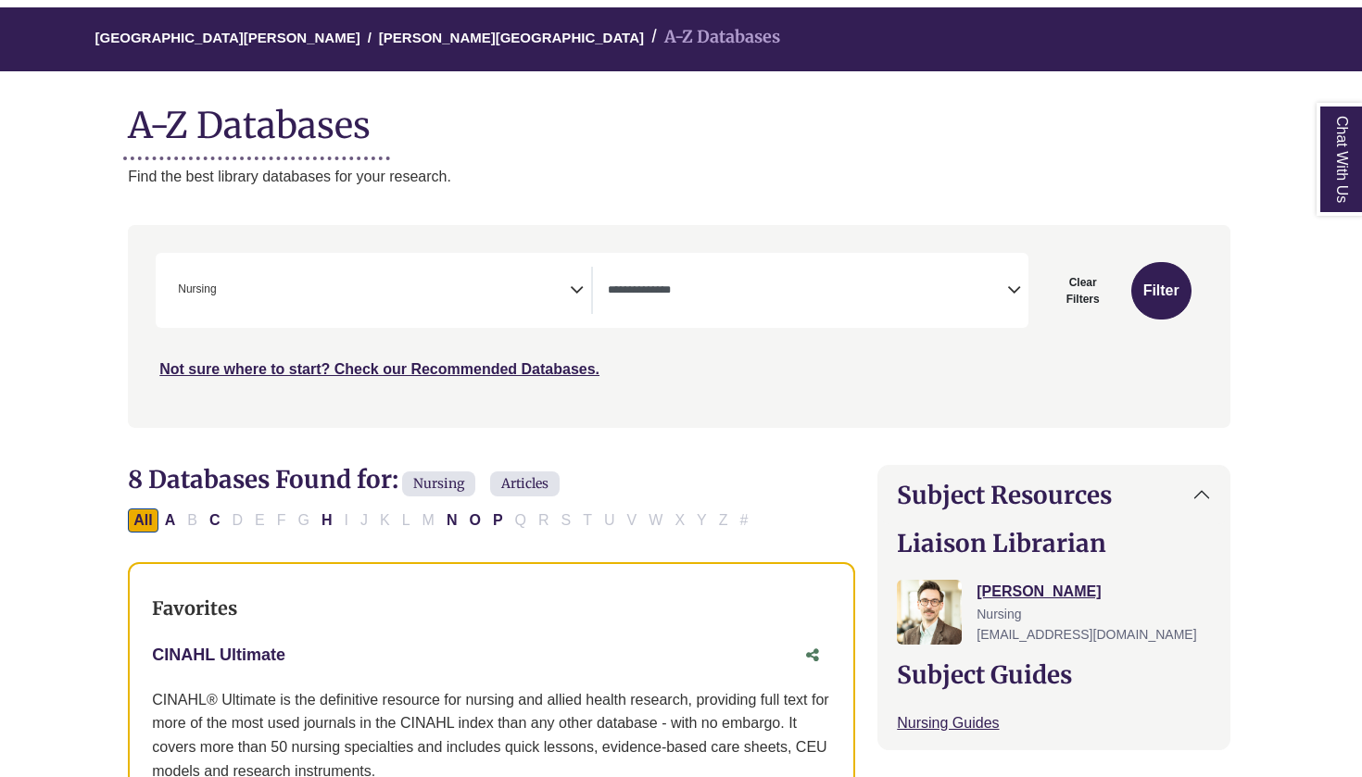
click at [202, 646] on link "CINAHL Ultimate This link opens in a new window" at bounding box center [218, 655] width 133 height 19
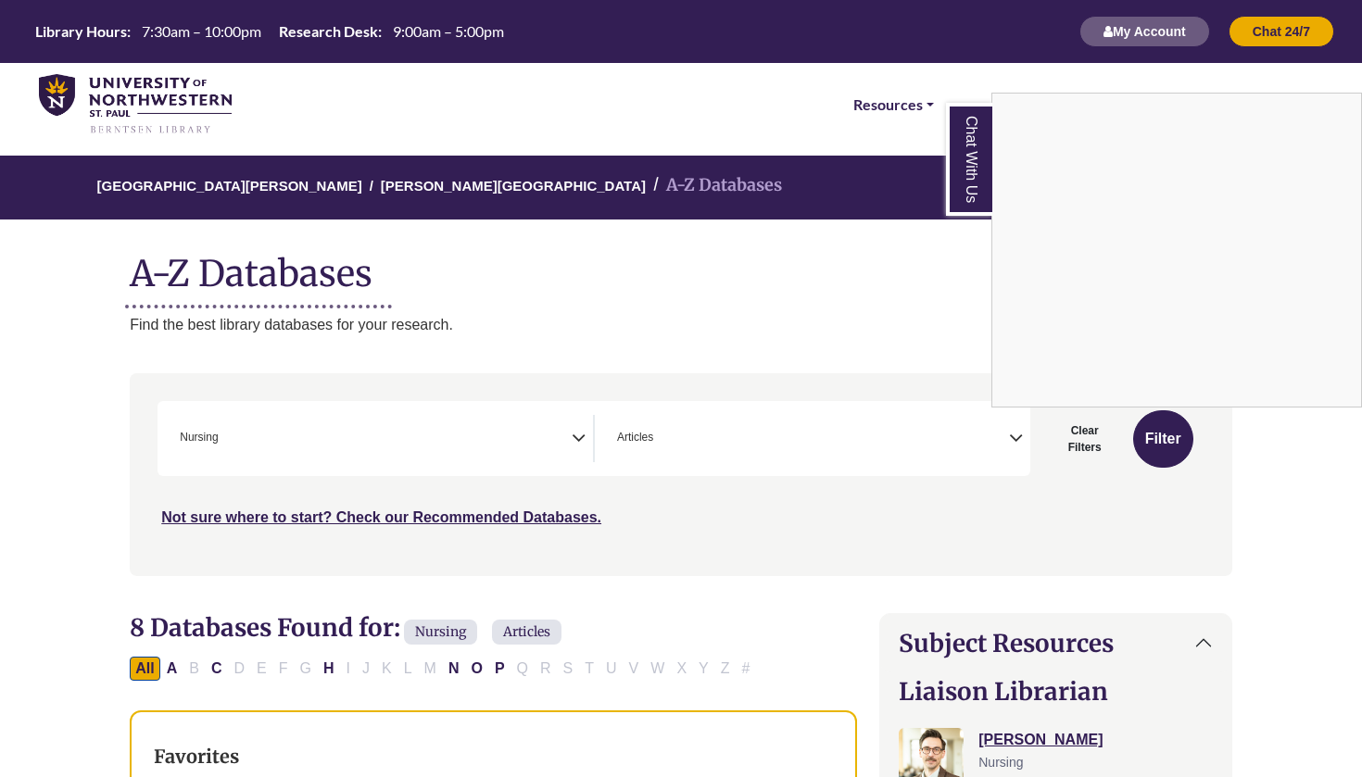
scroll to position [517, 0]
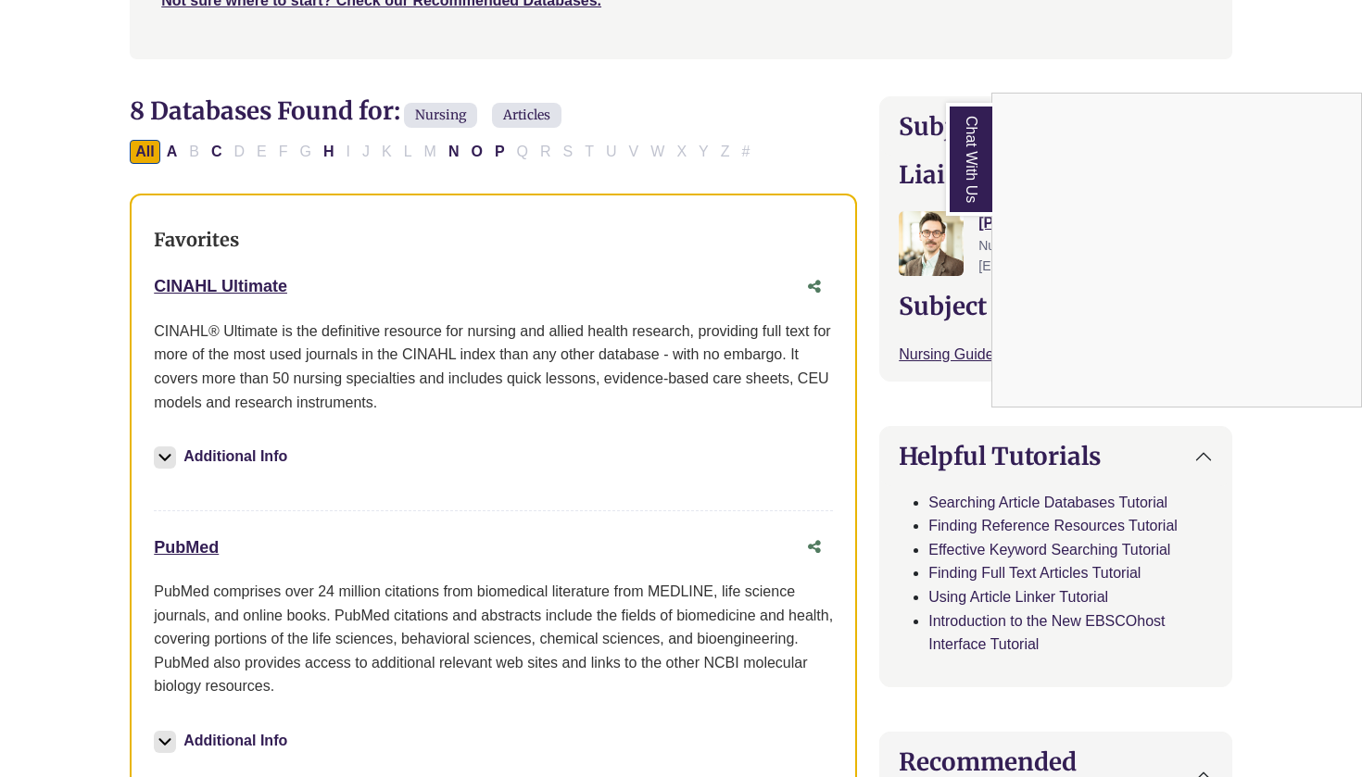
click at [845, 114] on div "Chat With Us" at bounding box center [681, 388] width 1362 height 777
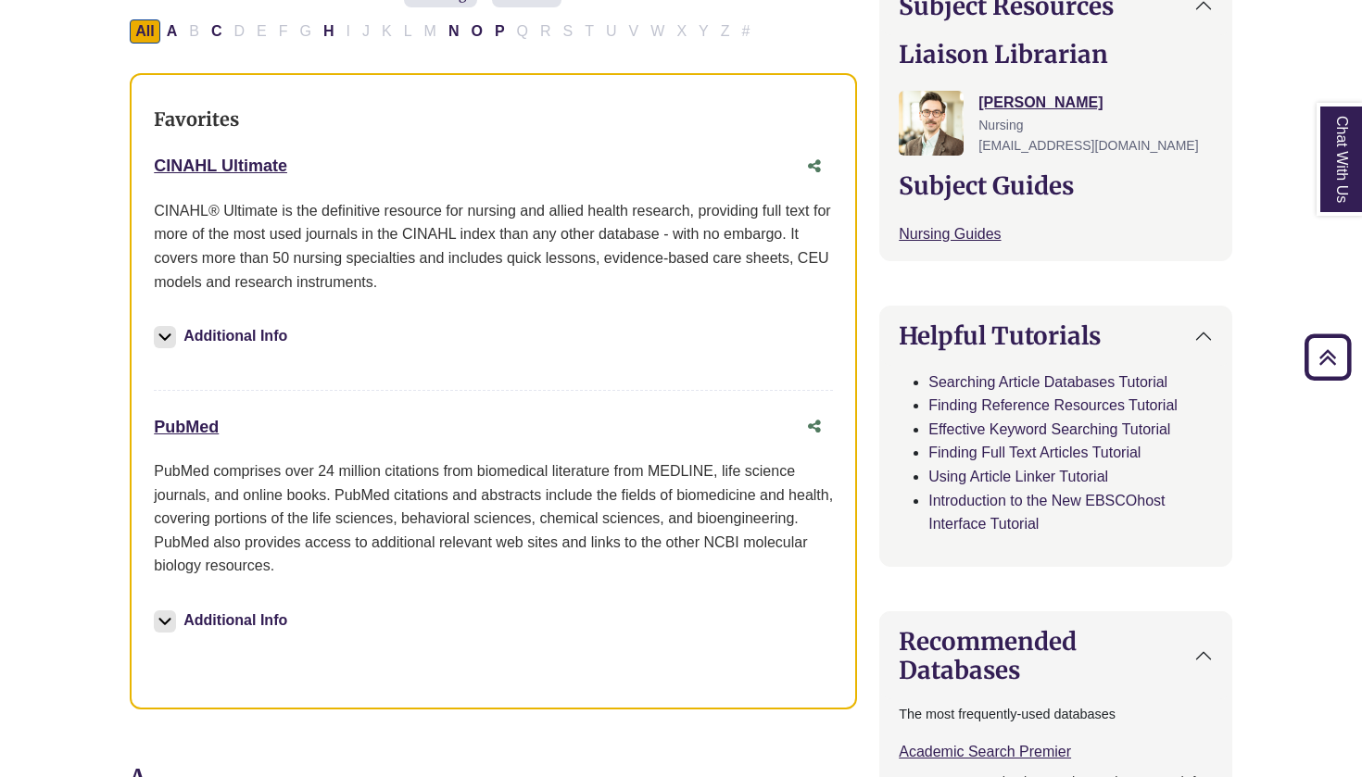
scroll to position [640, 0]
